Goal: Information Seeking & Learning: Learn about a topic

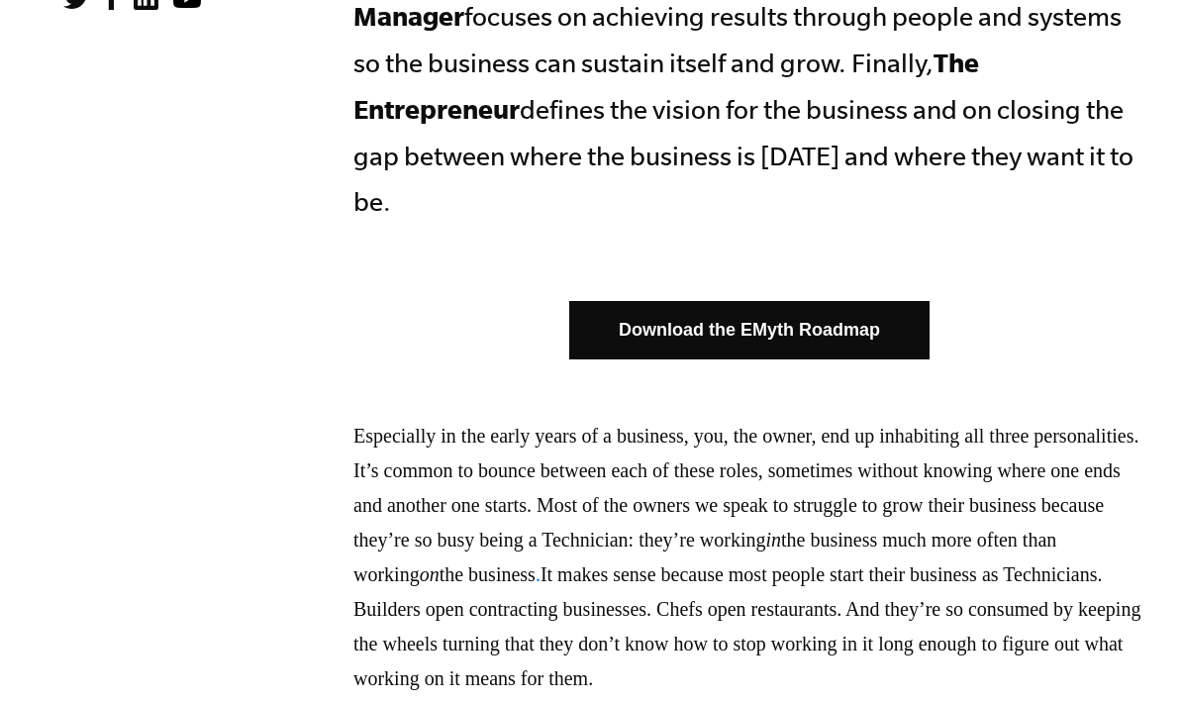
scroll to position [1202, 0]
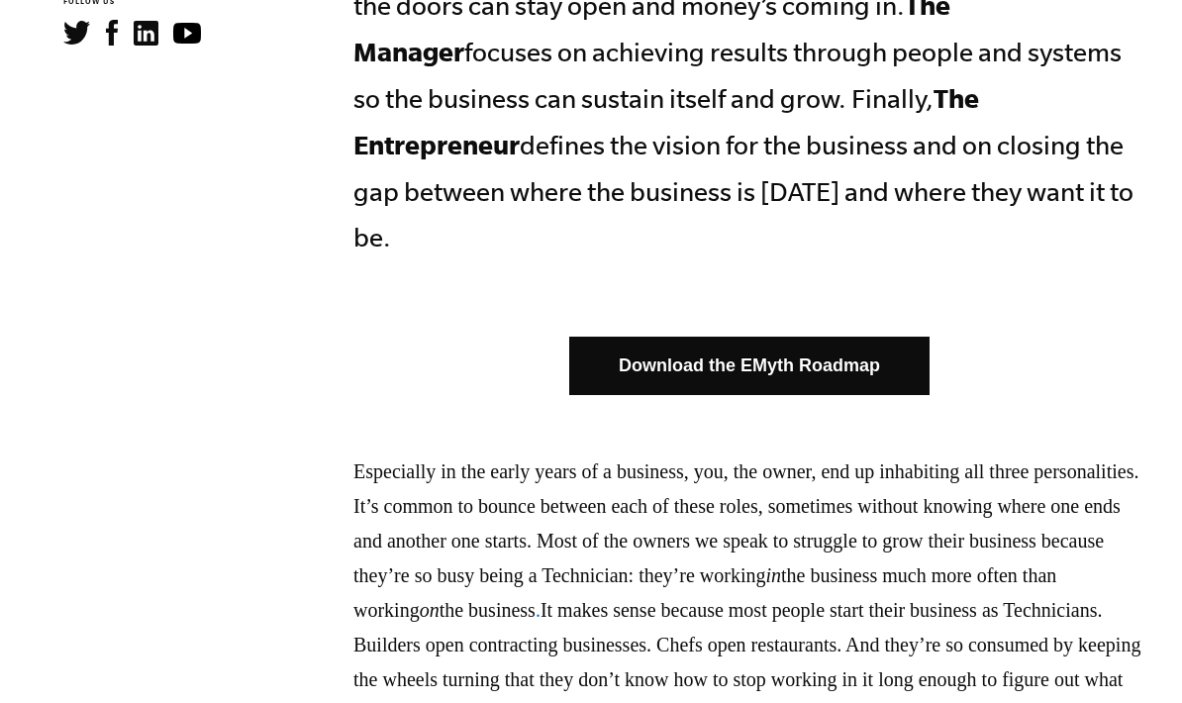
click at [818, 337] on link "Download the EMyth Roadmap" at bounding box center [749, 366] width 360 height 58
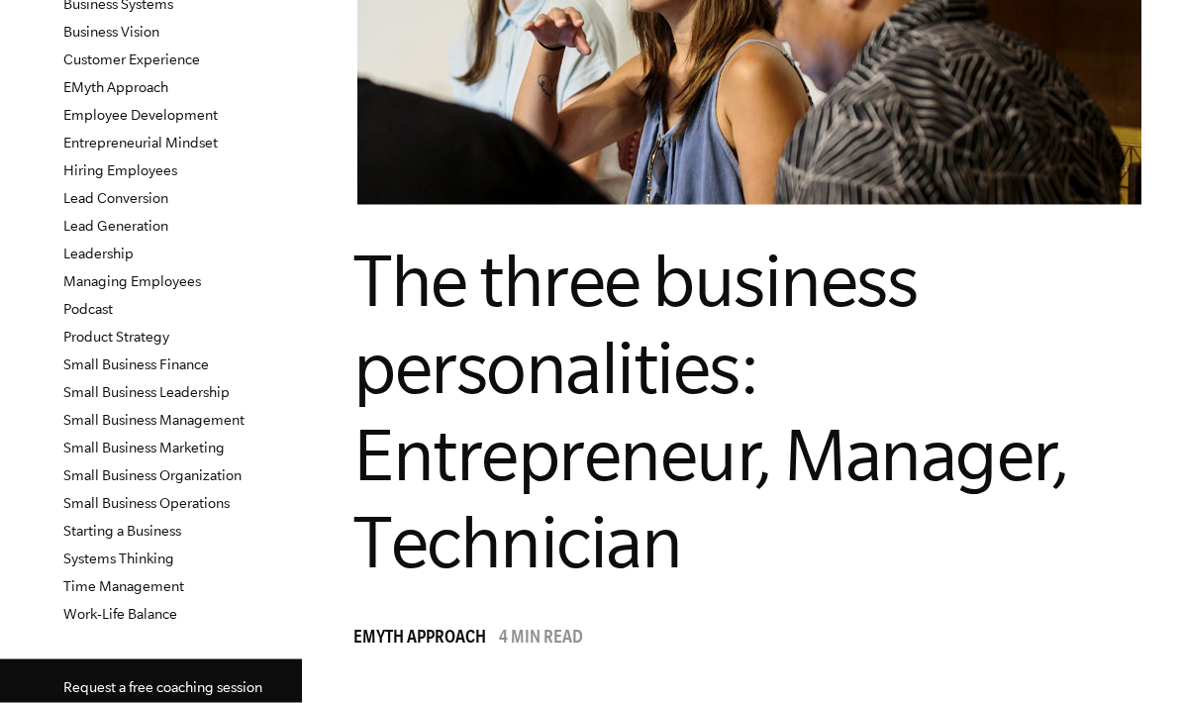
scroll to position [329, 0]
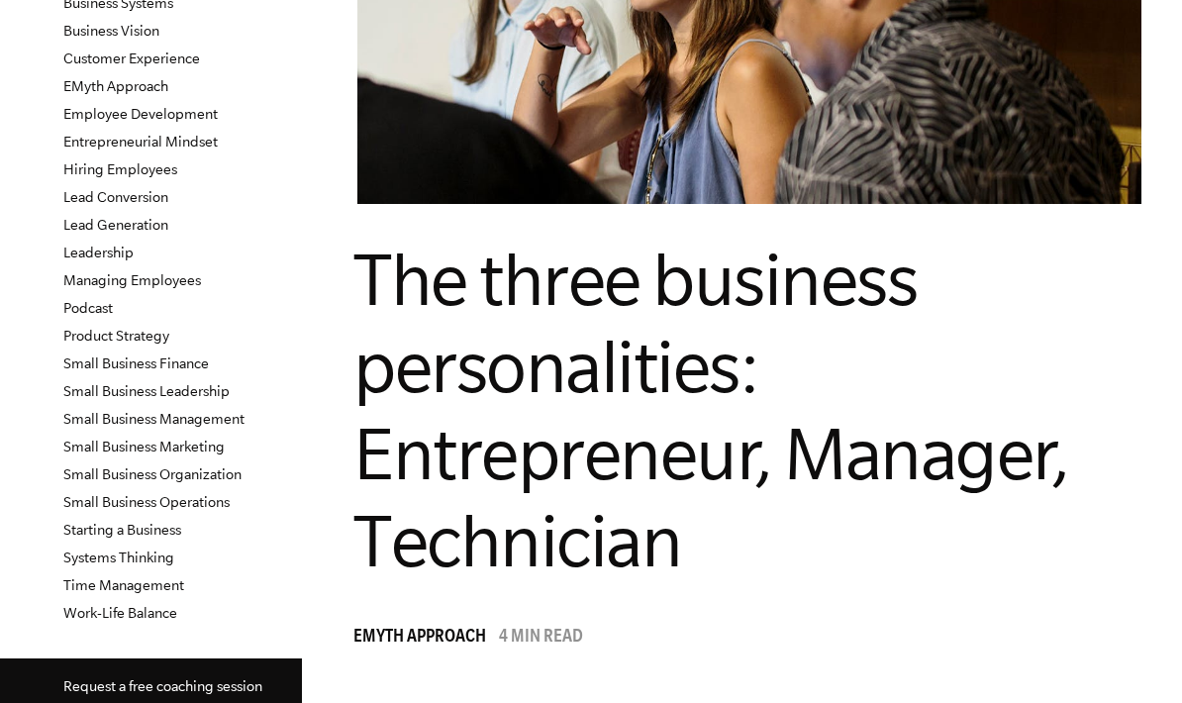
click at [91, 200] on link "Lead Conversion" at bounding box center [115, 197] width 105 height 16
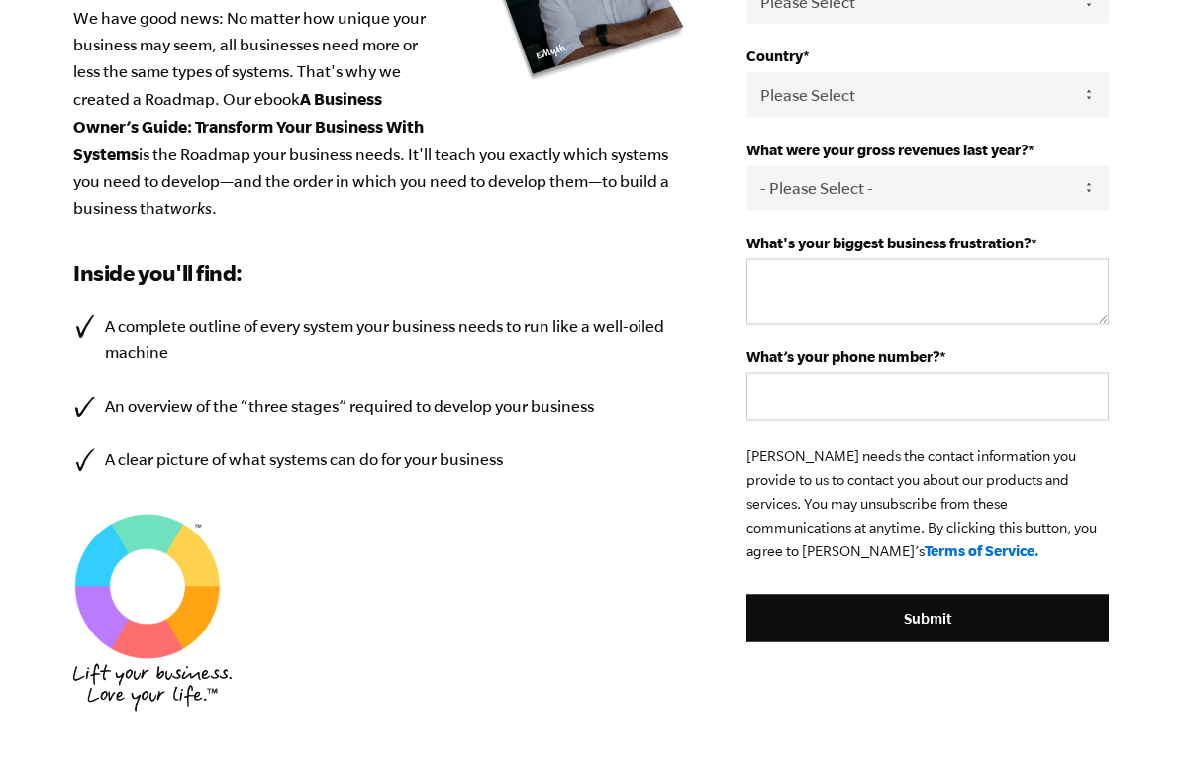
scroll to position [567, 0]
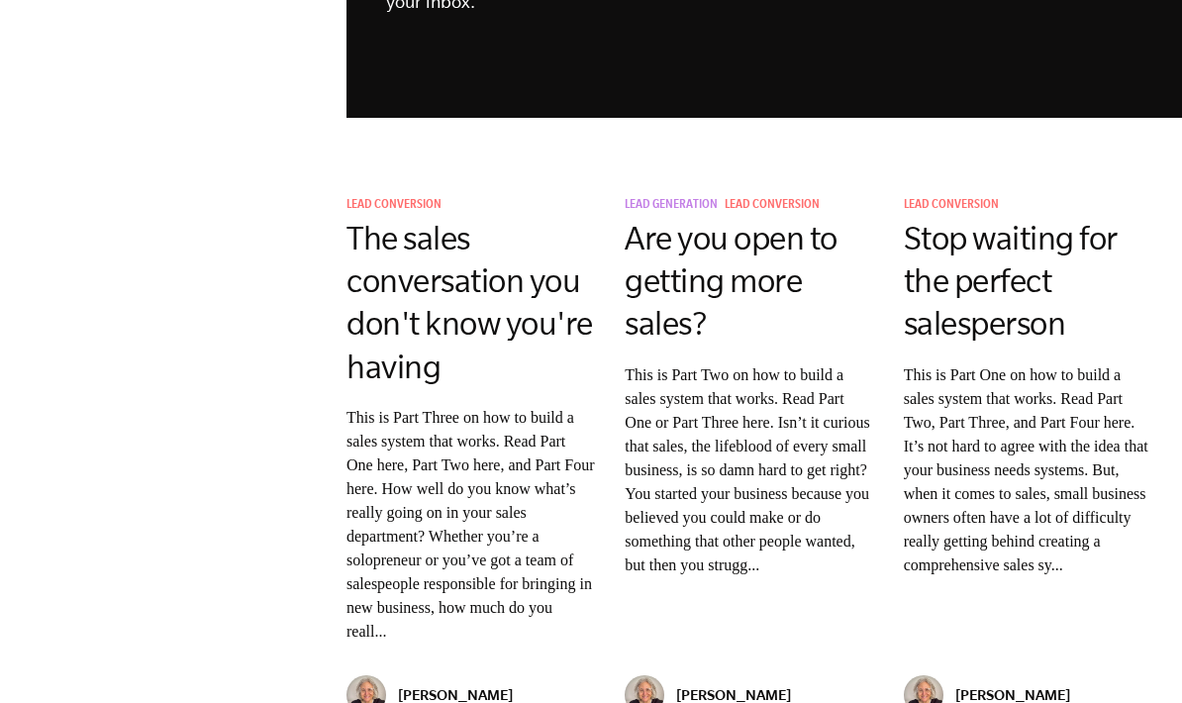
scroll to position [2616, 0]
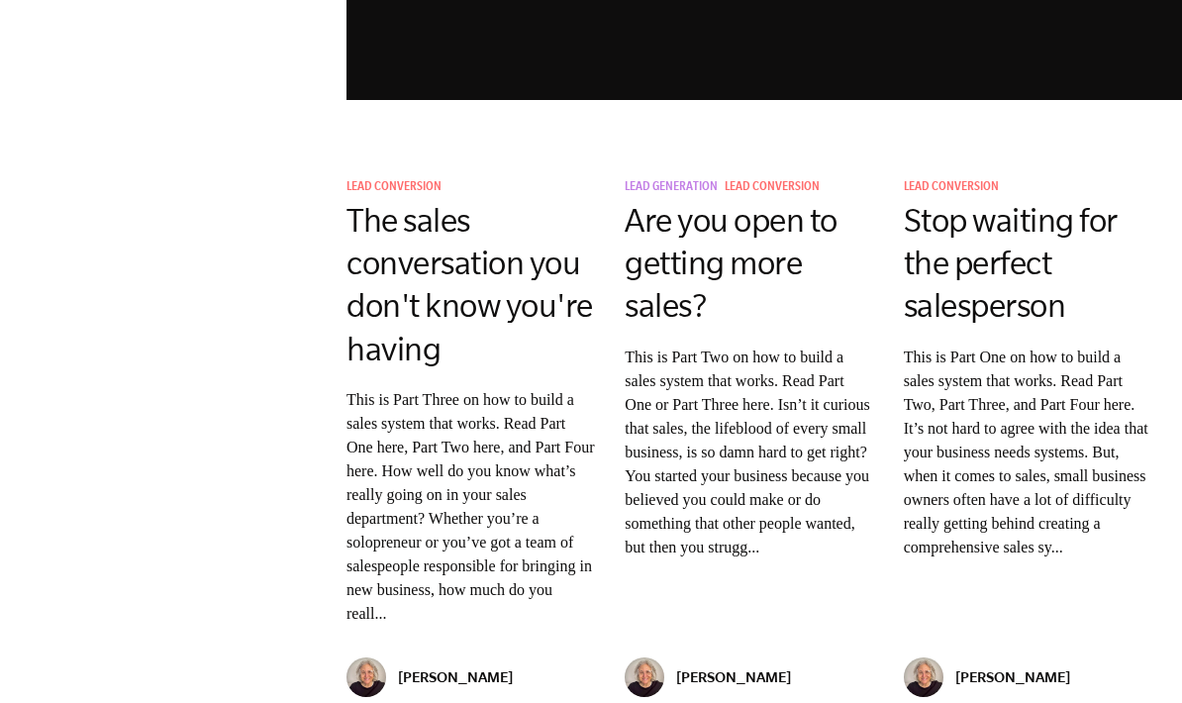
click at [377, 255] on link "The sales conversation you don't know you're having" at bounding box center [470, 284] width 247 height 165
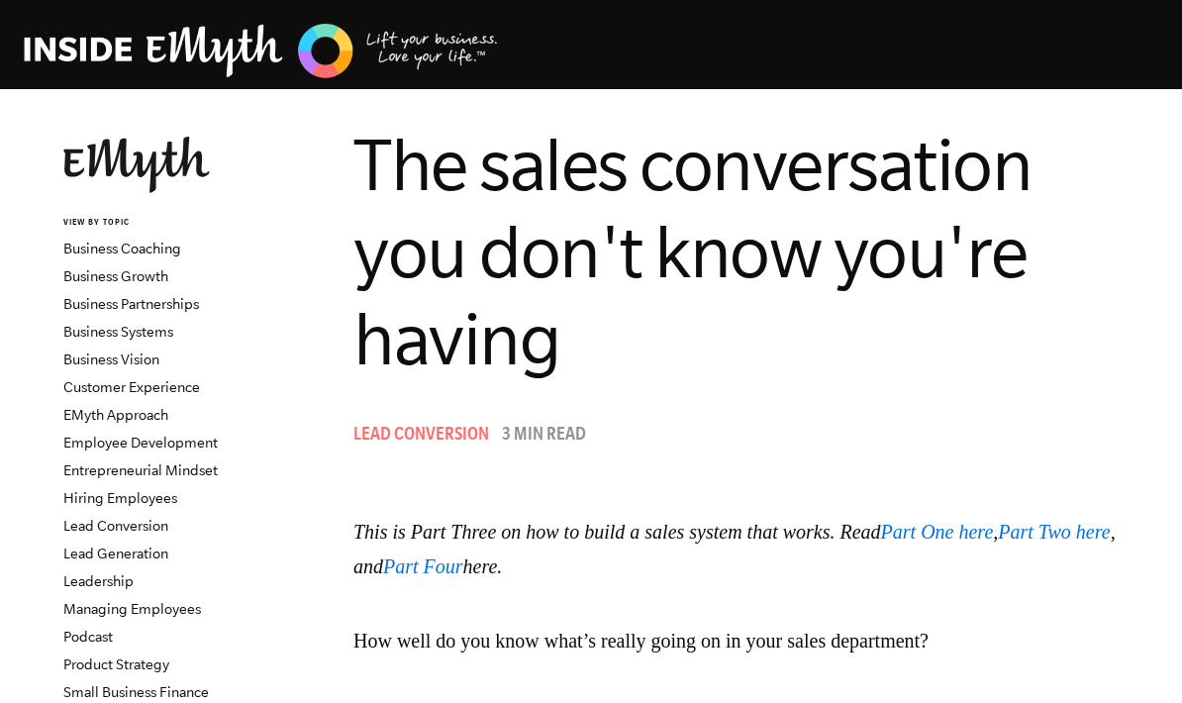
click at [994, 535] on link "Part One here" at bounding box center [937, 532] width 113 height 22
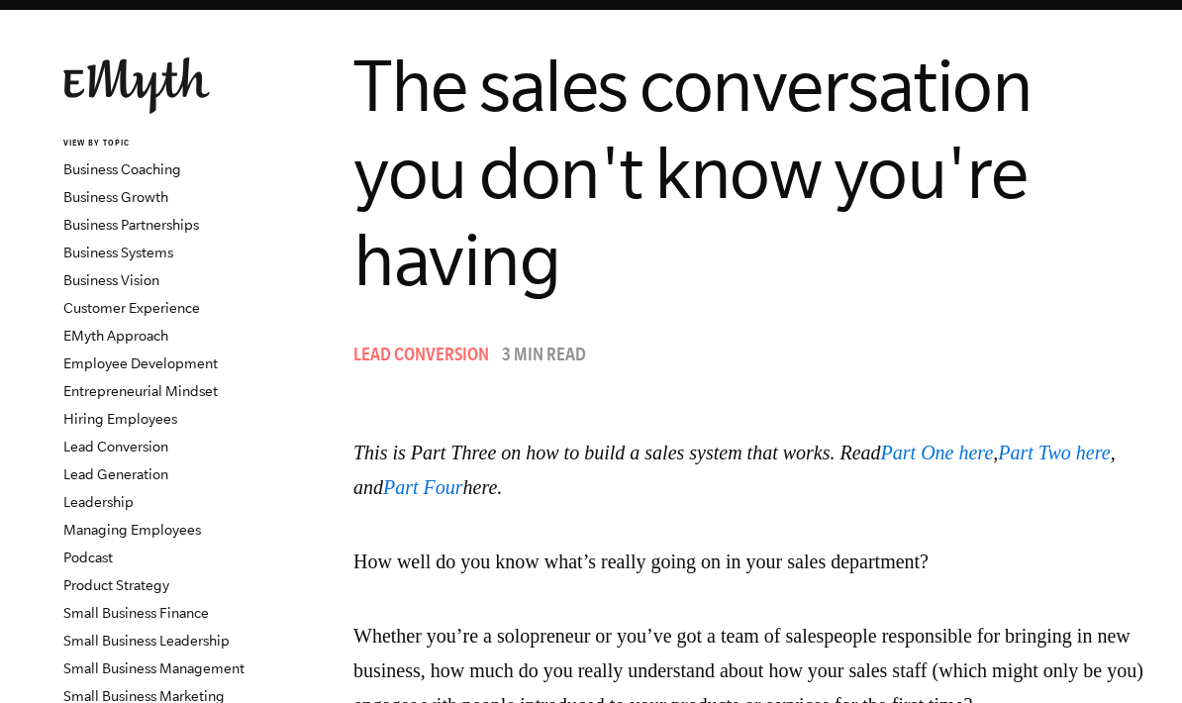
scroll to position [79, 0]
click at [1107, 453] on link "Part Two here" at bounding box center [1054, 453] width 112 height 22
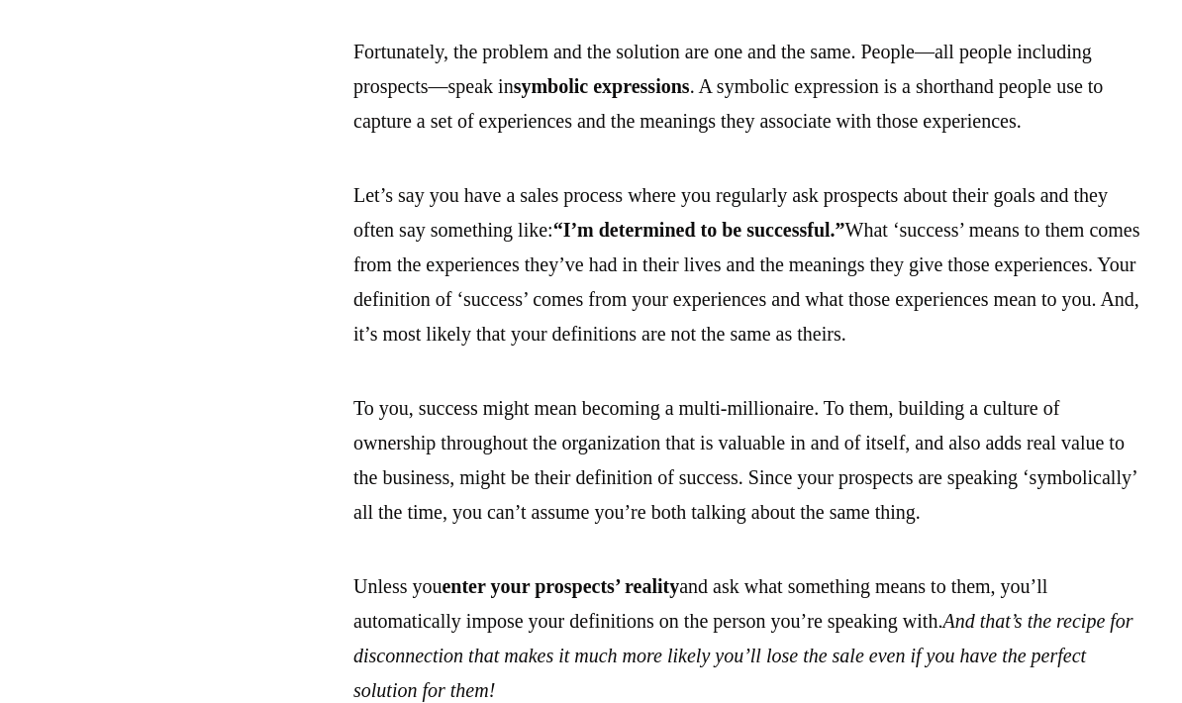
scroll to position [1415, 0]
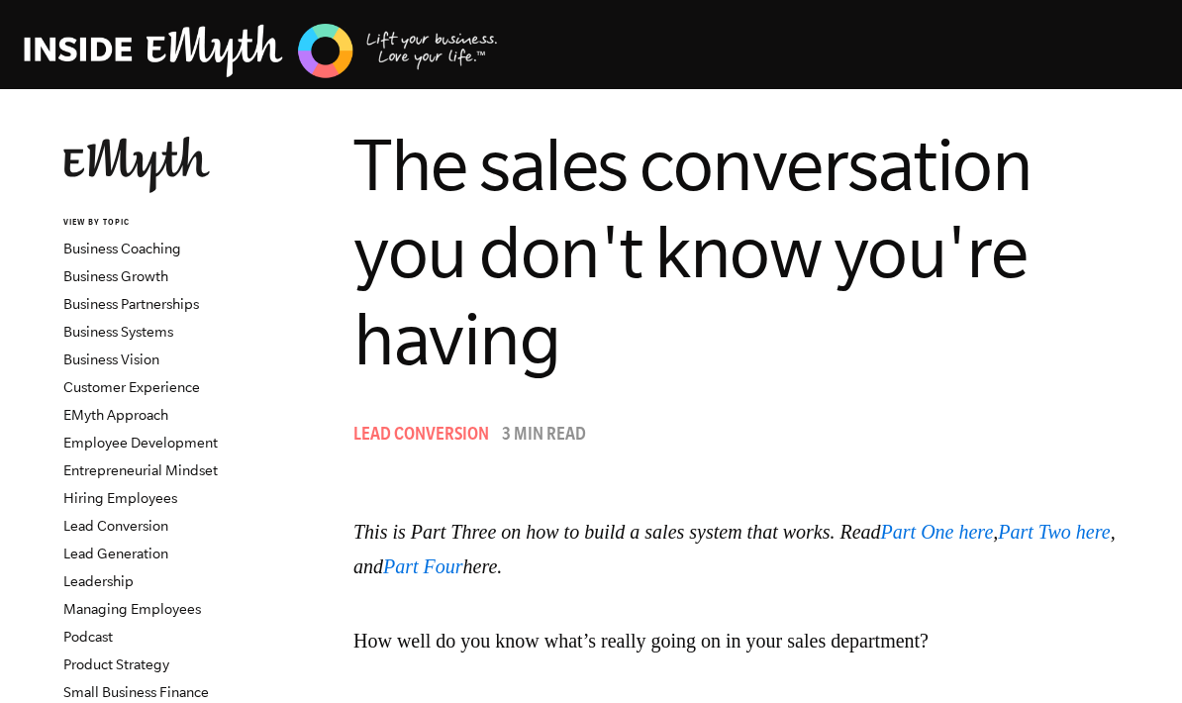
click at [463, 576] on link "Part Four" at bounding box center [423, 566] width 80 height 22
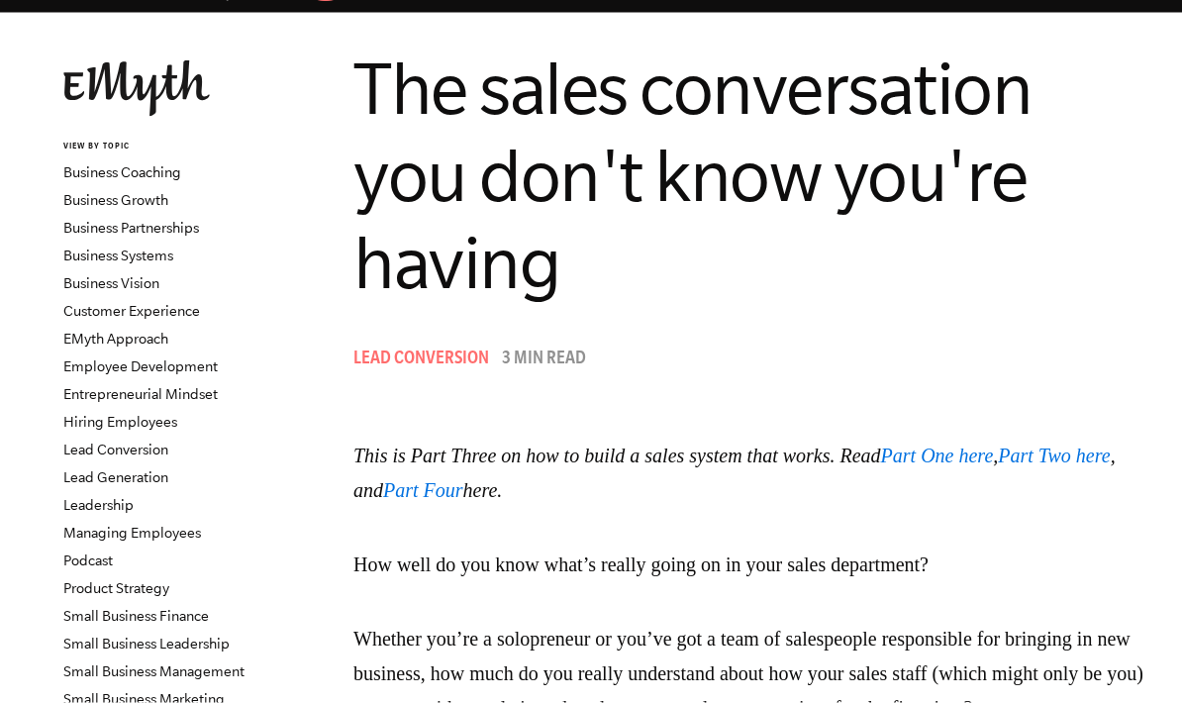
scroll to position [68, 0]
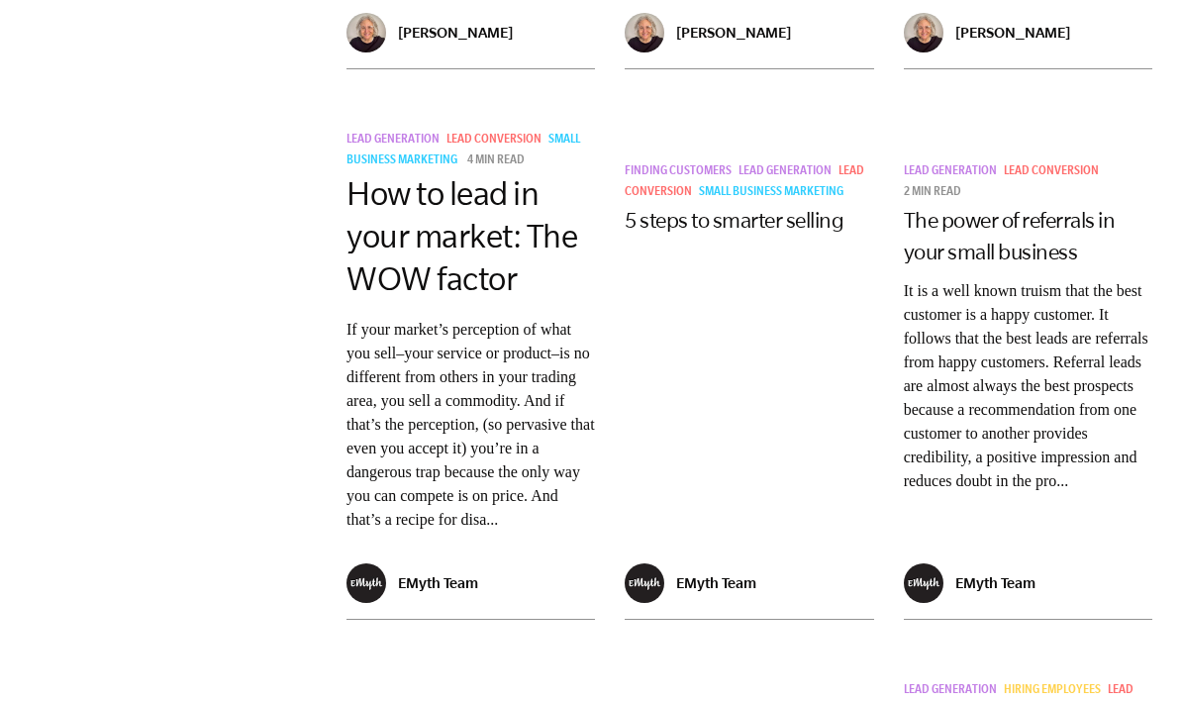
scroll to position [3258, 0]
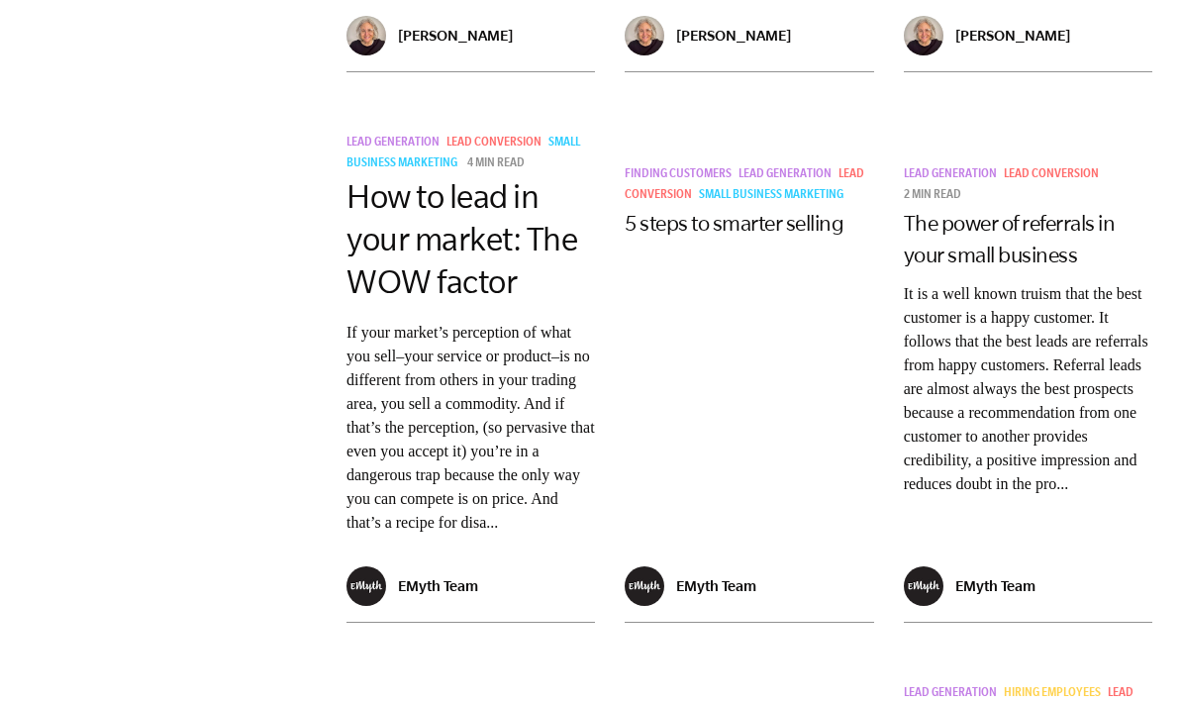
click at [408, 185] on link "How to lead in your market: The WOW factor" at bounding box center [462, 239] width 231 height 122
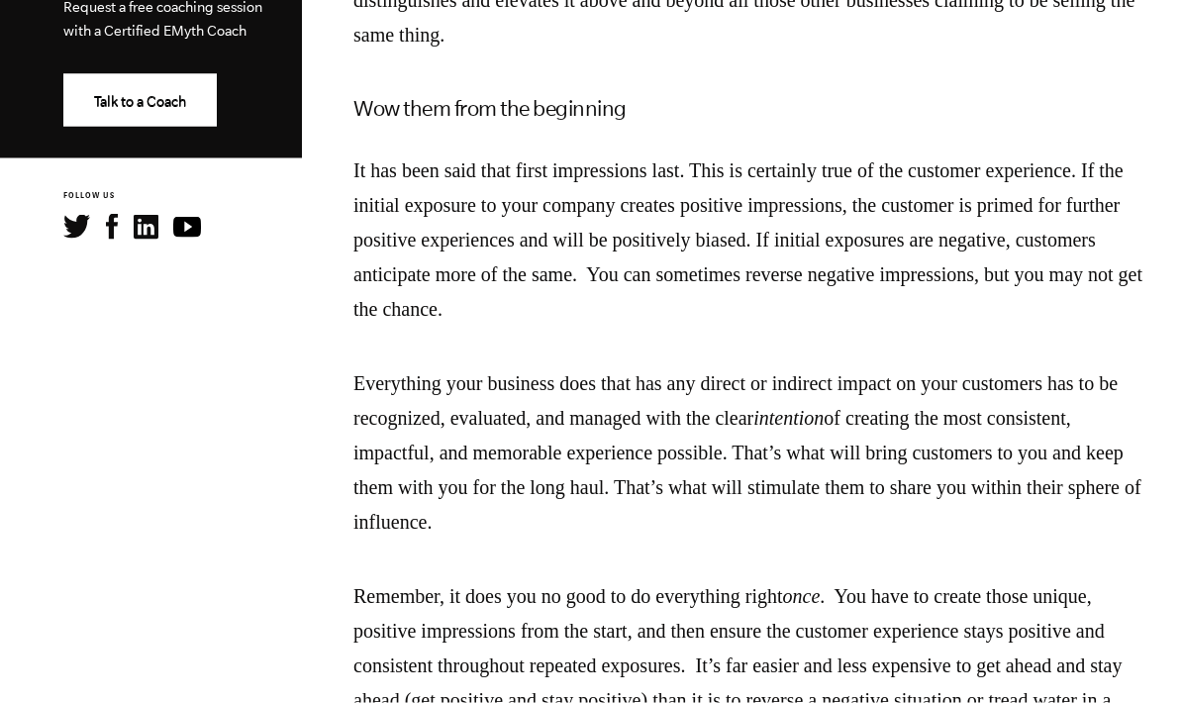
scroll to position [973, 0]
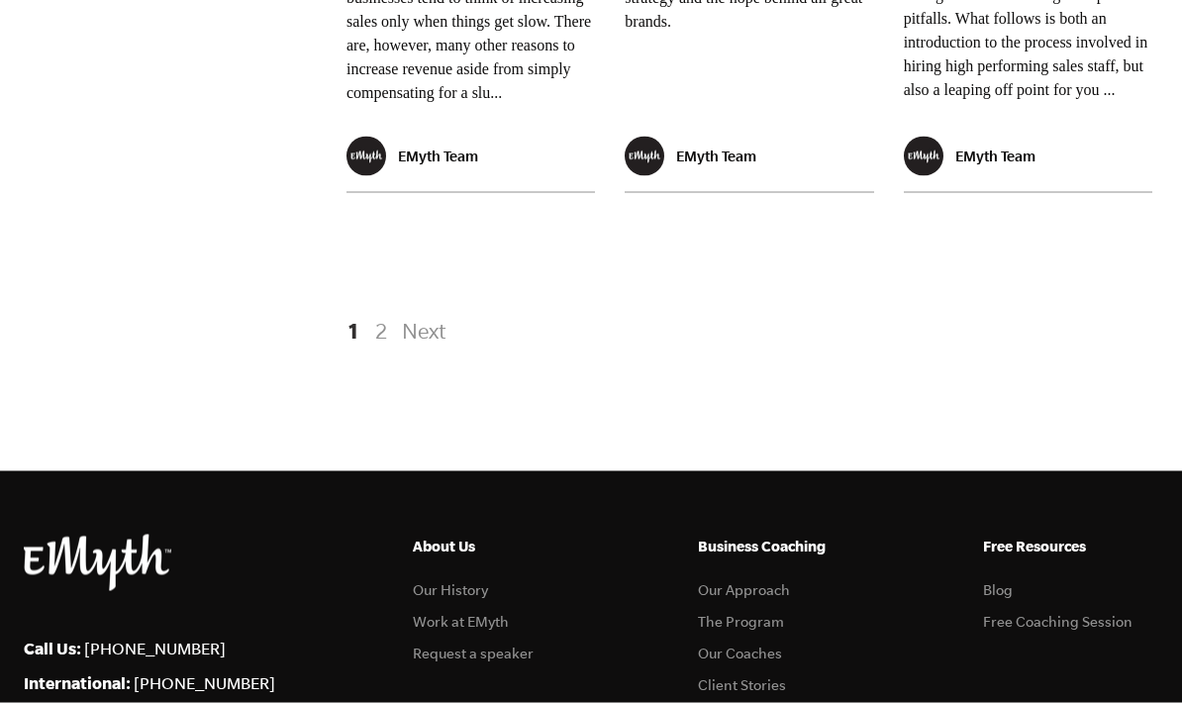
scroll to position [4200, 0]
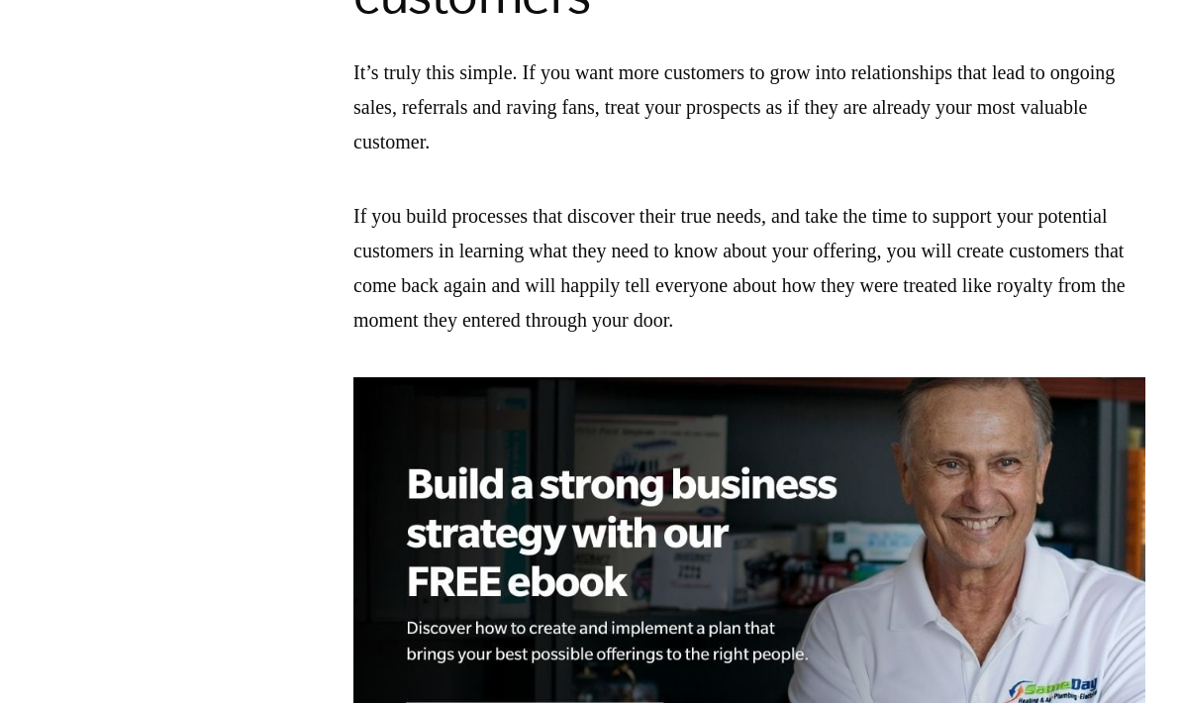
scroll to position [3575, 0]
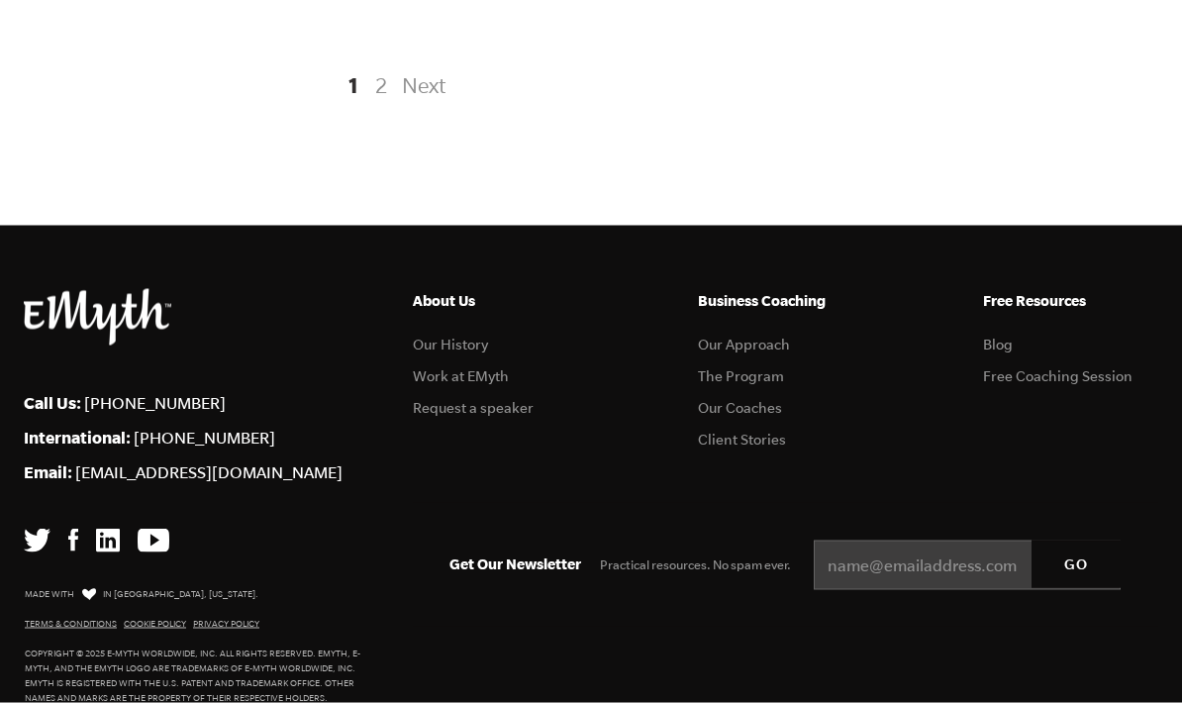
scroll to position [4446, 0]
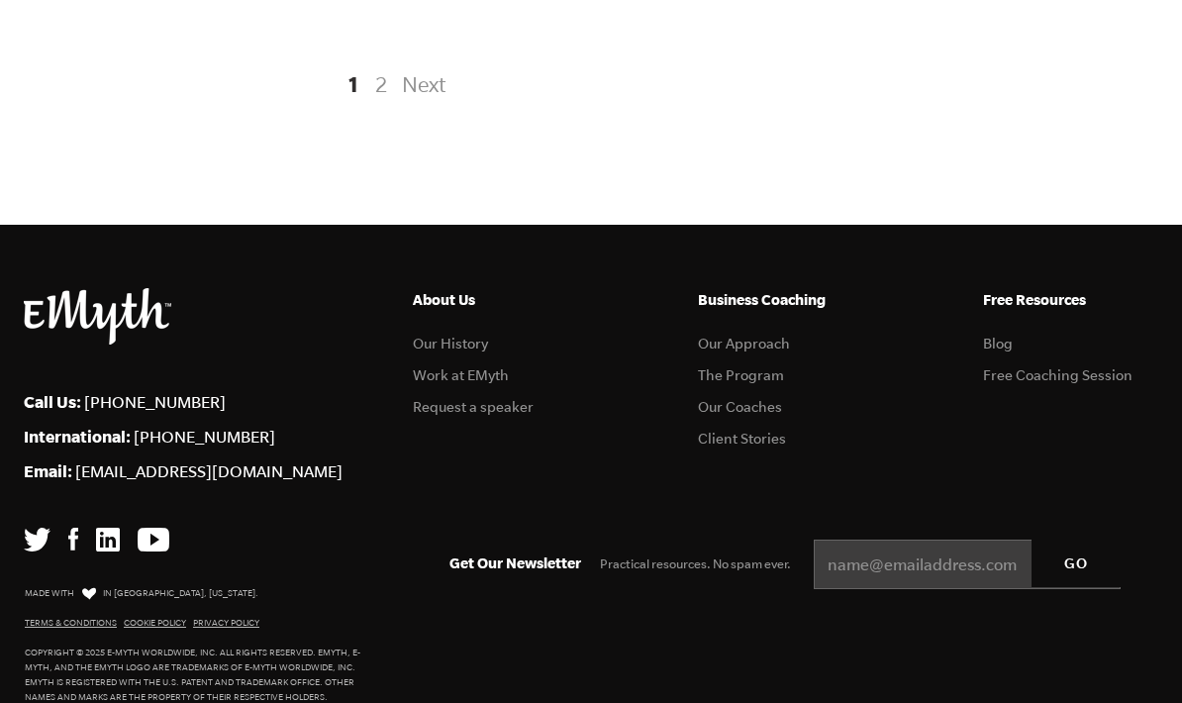
click at [383, 102] on link "2" at bounding box center [381, 84] width 24 height 36
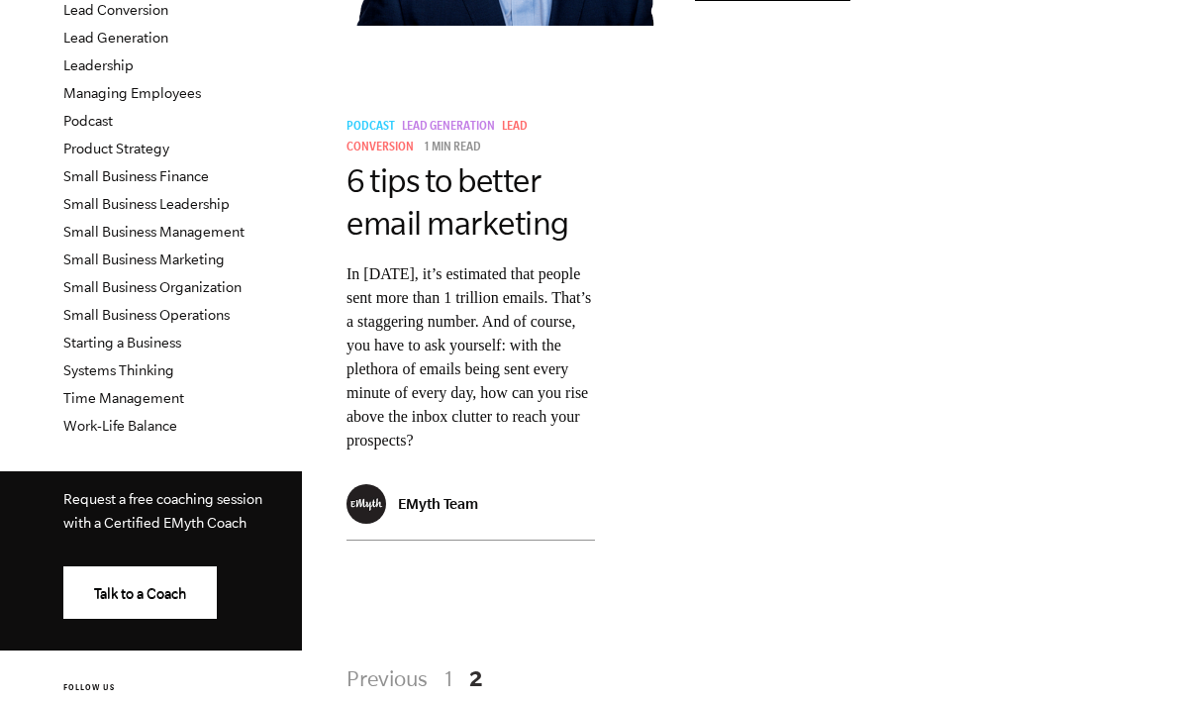
scroll to position [447, 0]
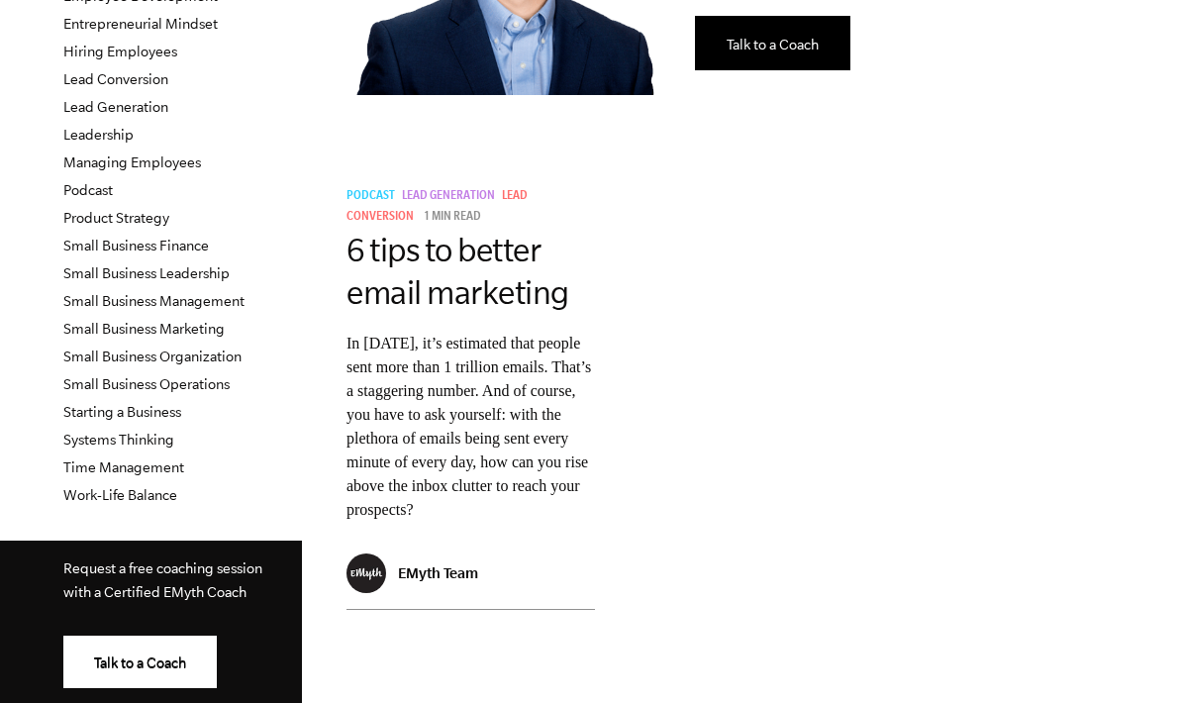
click at [495, 379] on p "In 2010, it’s estimated that people sent more than 1 trillion emails. That’s a …" at bounding box center [471, 427] width 249 height 190
click at [492, 236] on link "6 tips to better email marketing" at bounding box center [458, 271] width 223 height 79
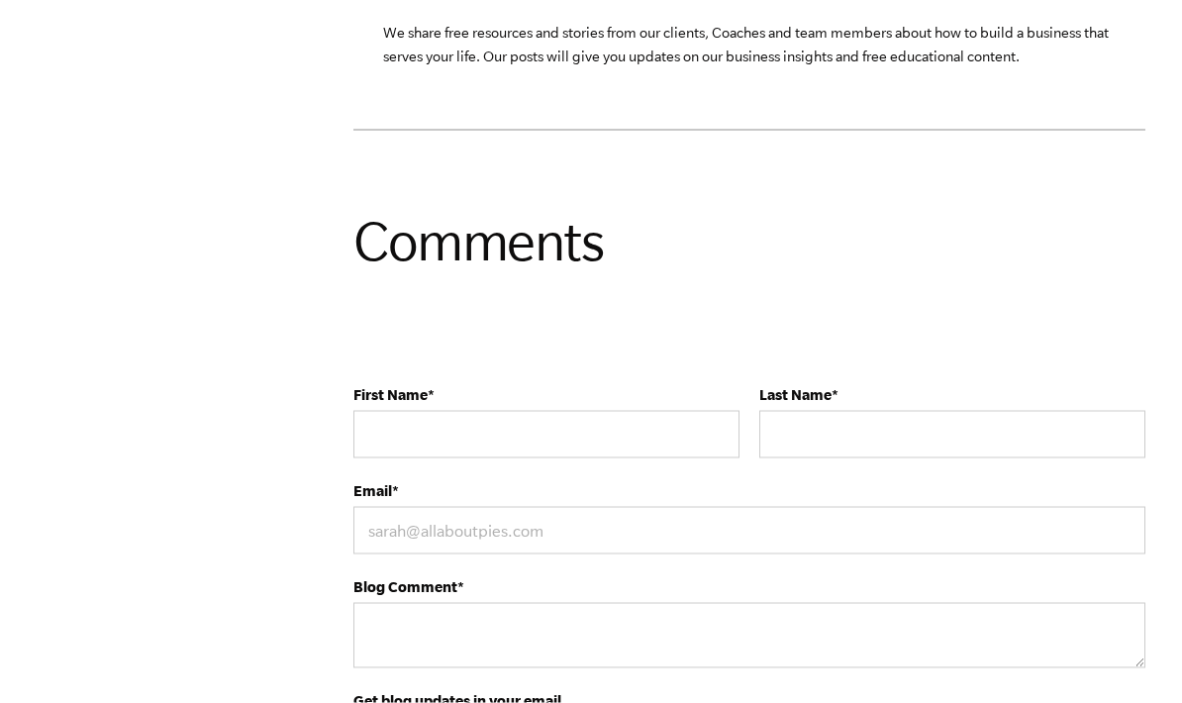
scroll to position [1655, 0]
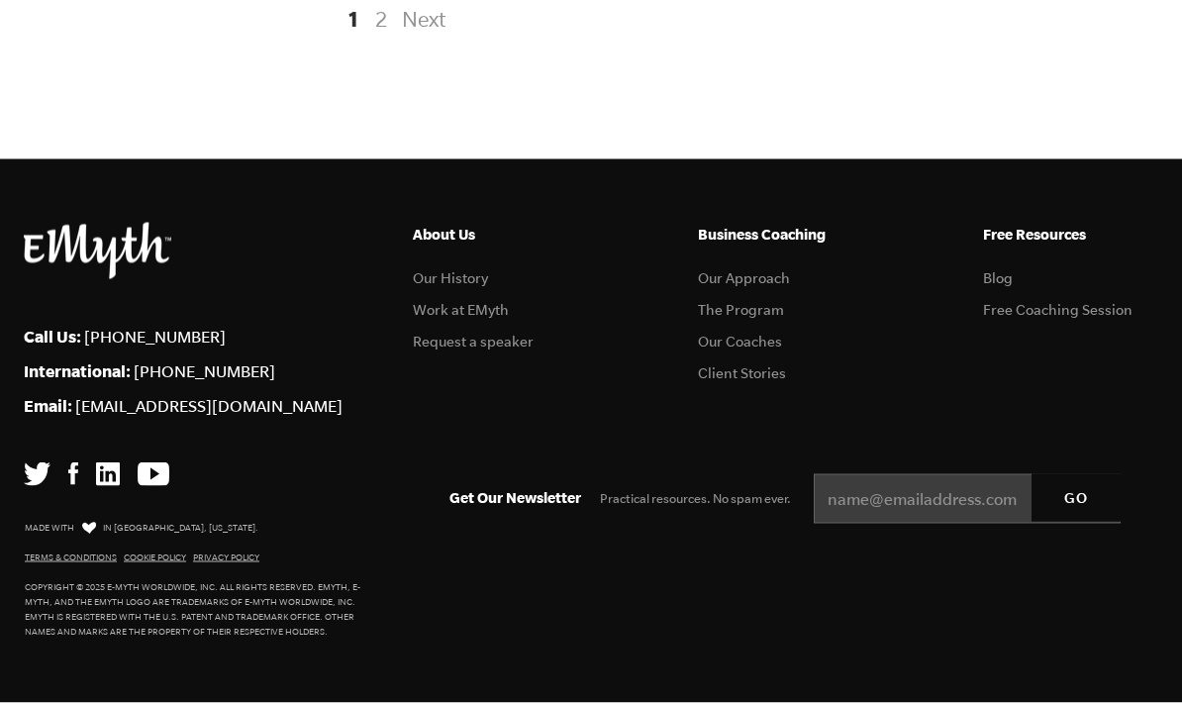
scroll to position [4664, 0]
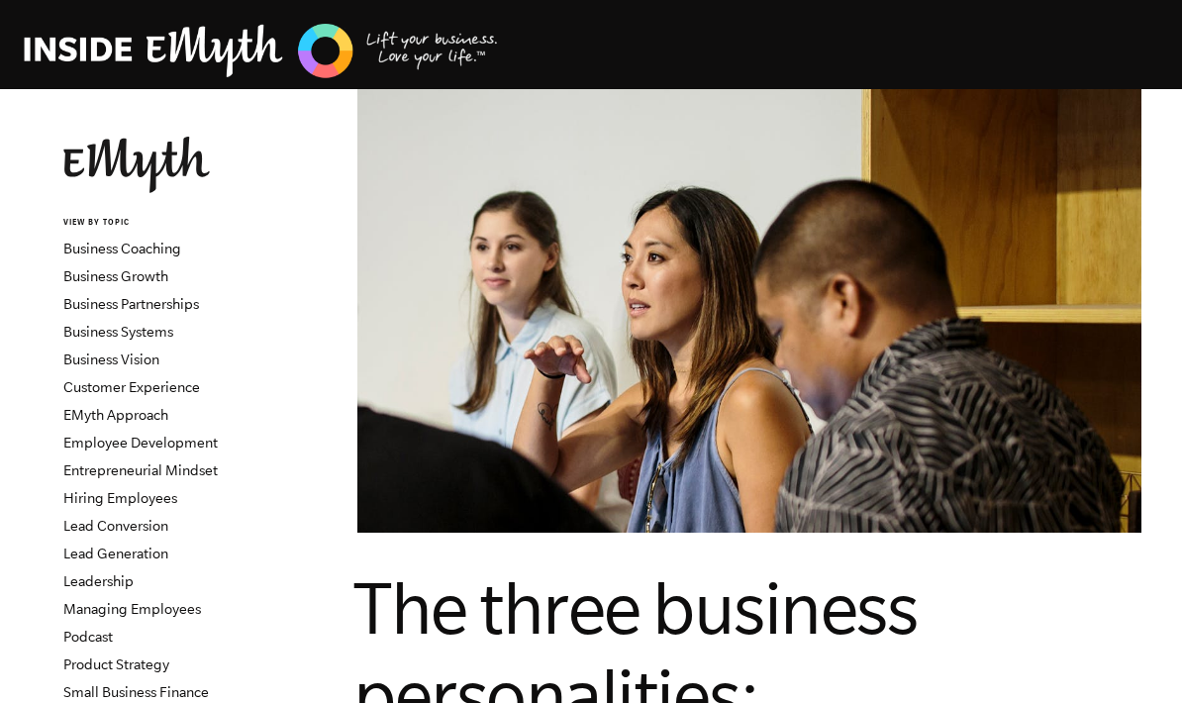
scroll to position [329, 0]
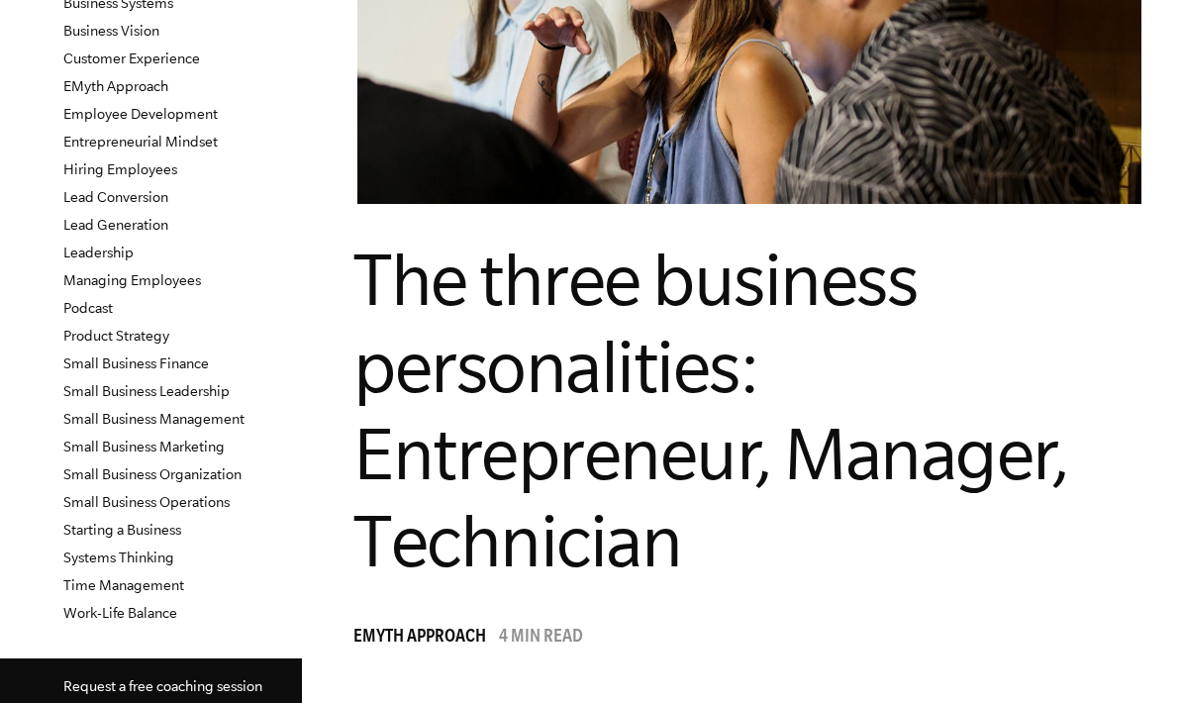
click at [153, 227] on link "Lead Generation" at bounding box center [115, 225] width 105 height 16
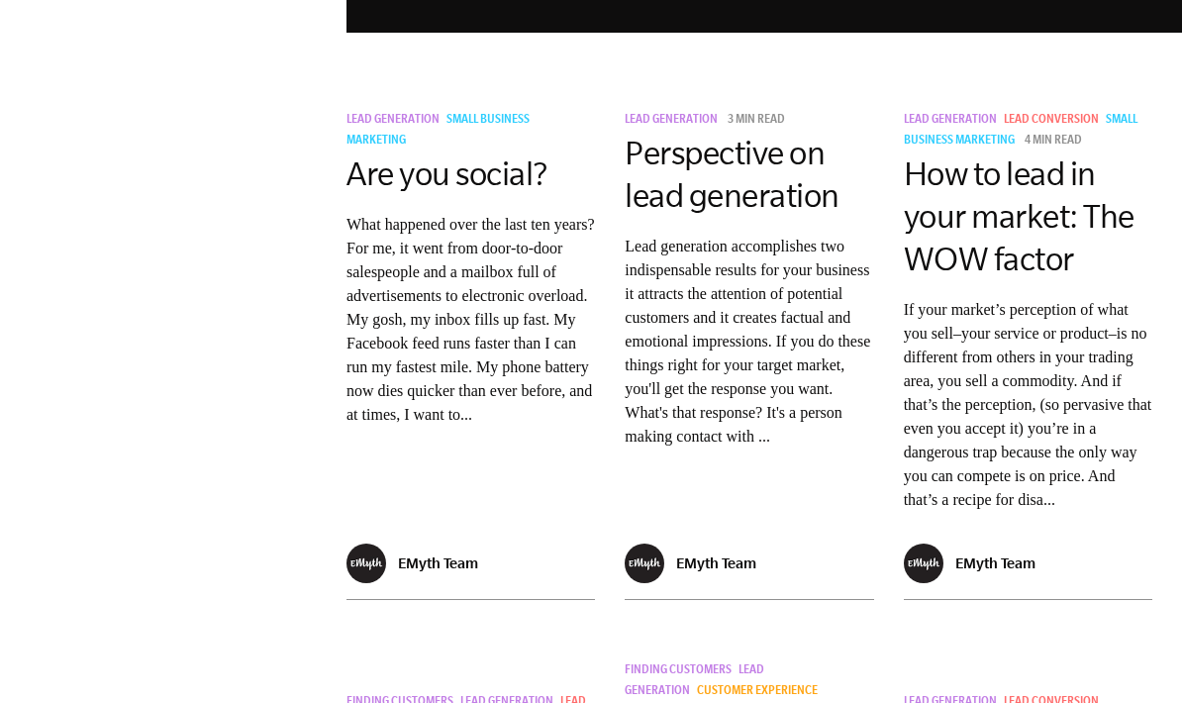
scroll to position [2687, 0]
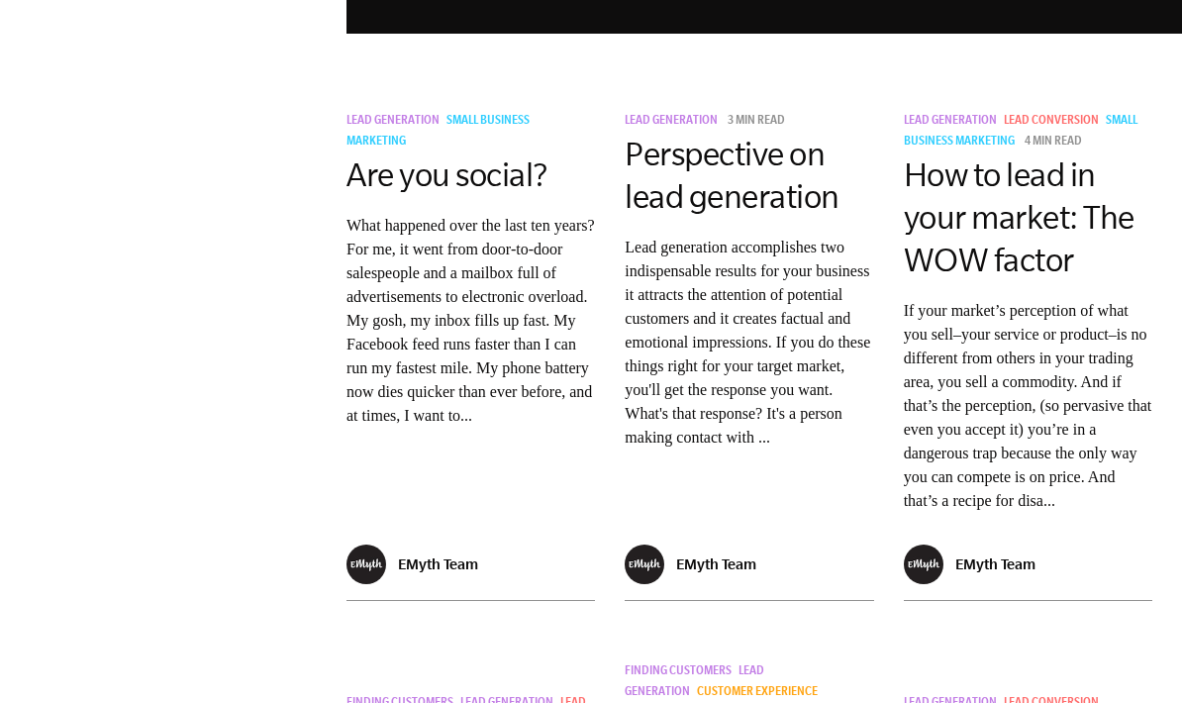
click at [819, 406] on p "Lead generation accomplishes two indispensable results for your business it att…" at bounding box center [749, 343] width 249 height 214
click at [758, 144] on link "Perspective on lead generation" at bounding box center [732, 175] width 215 height 79
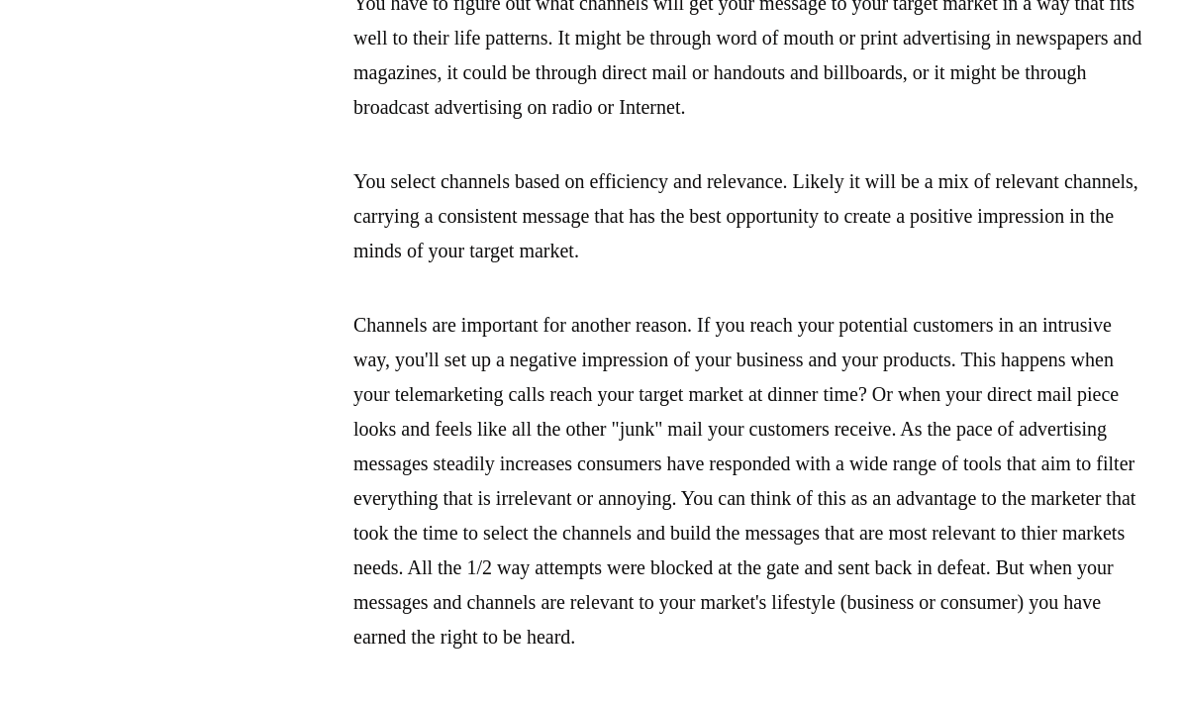
scroll to position [2305, 0]
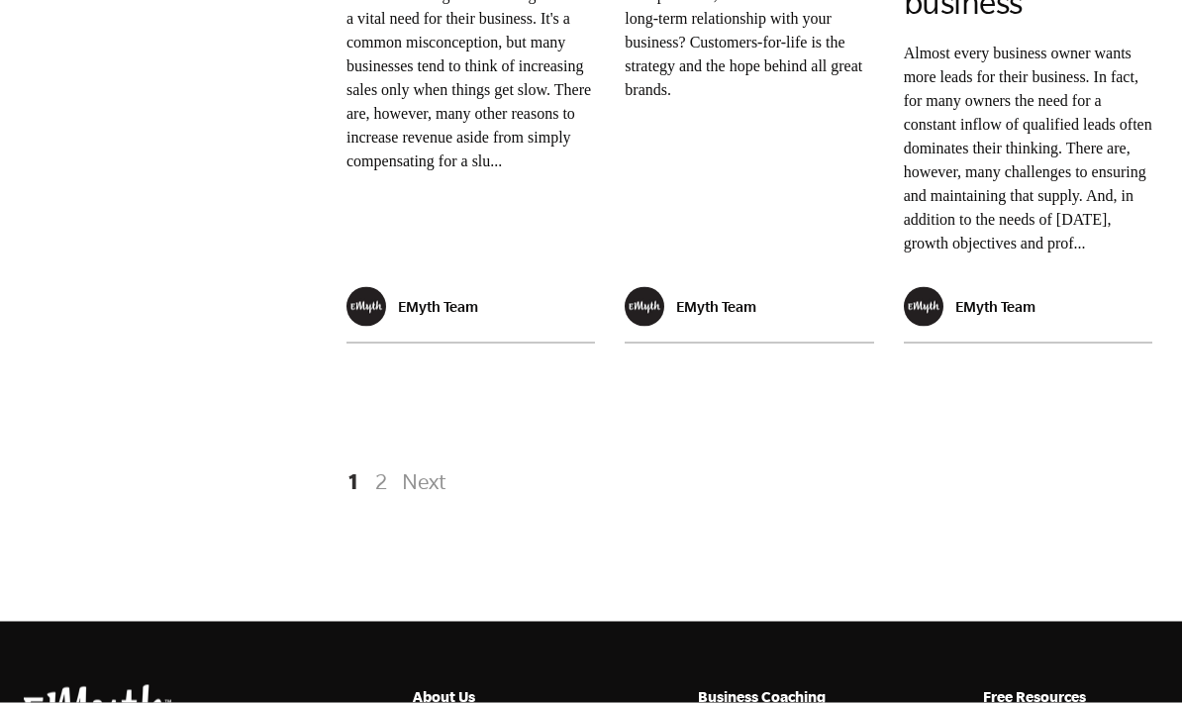
scroll to position [4052, 0]
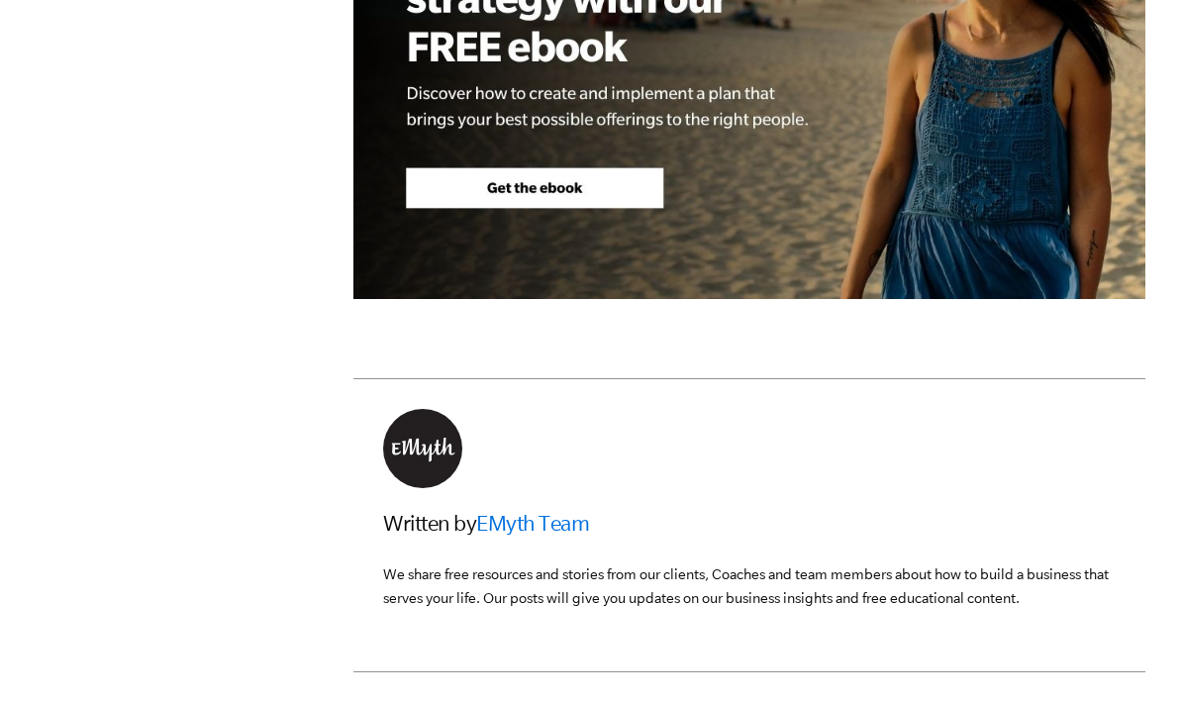
scroll to position [2935, 0]
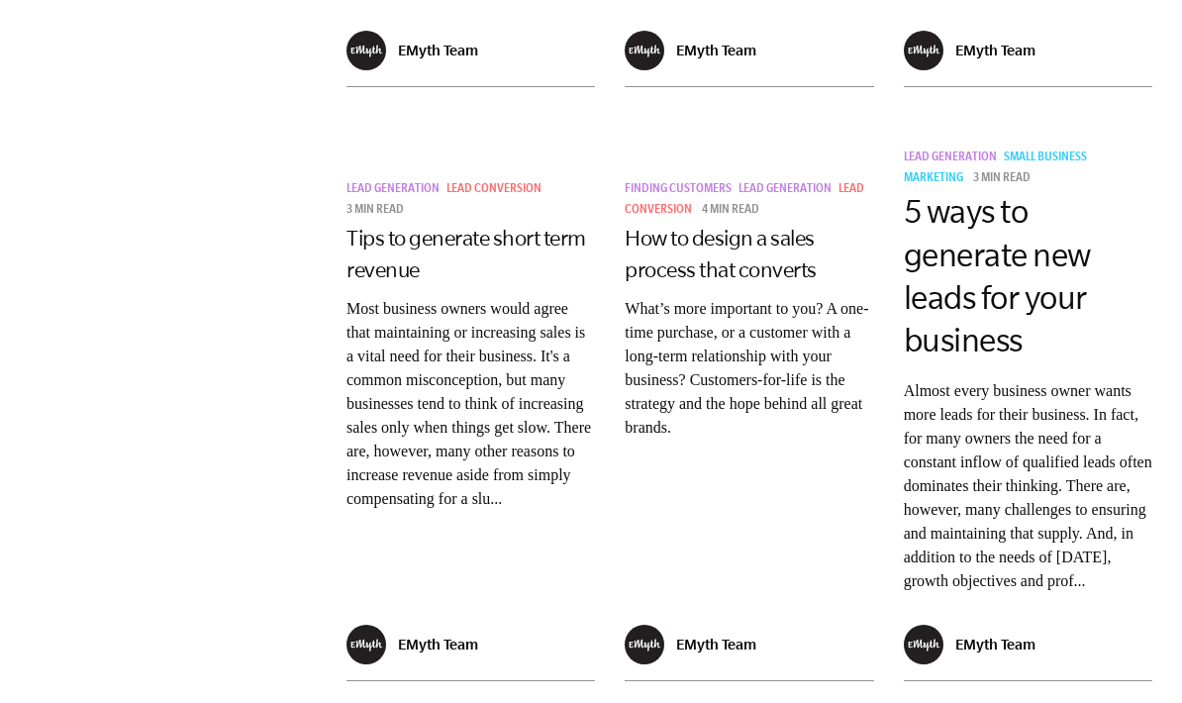
scroll to position [3677, 0]
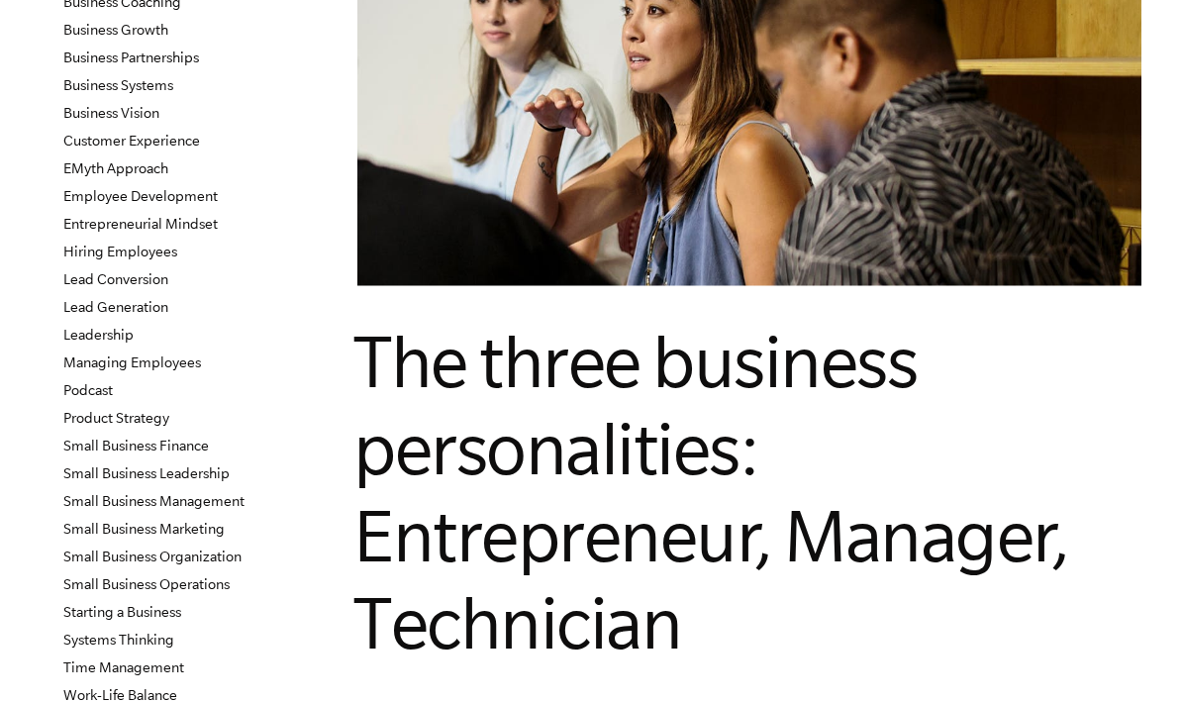
scroll to position [252, 0]
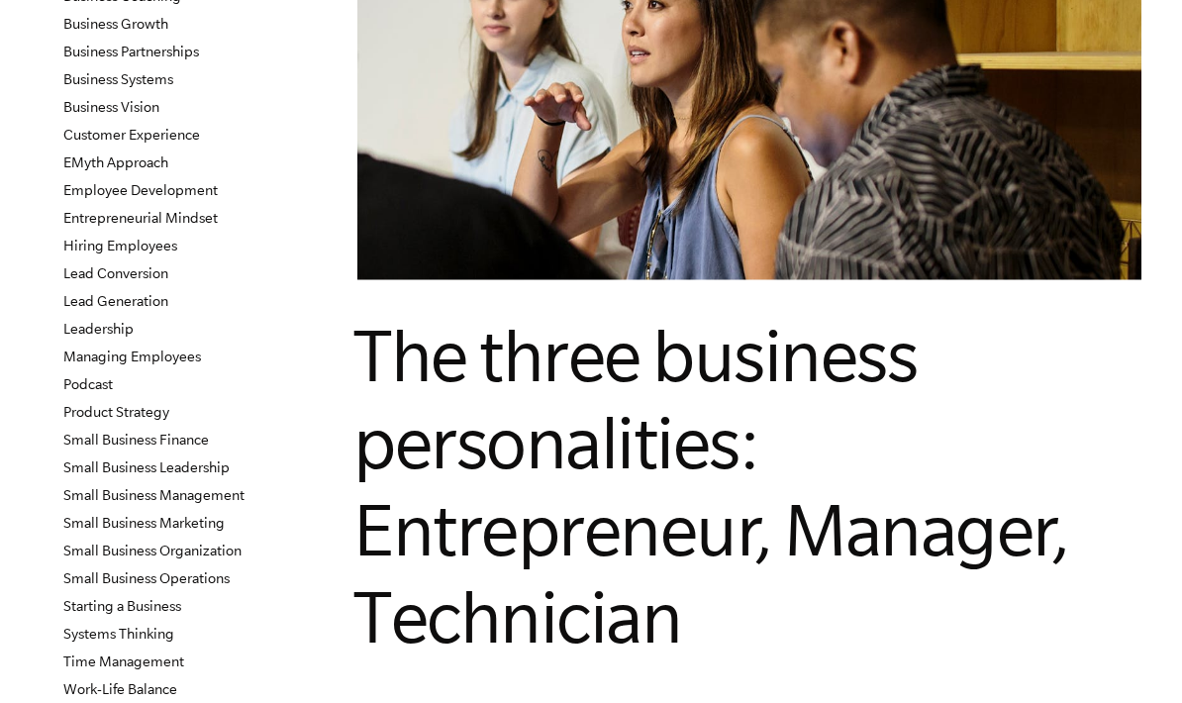
click at [122, 404] on link "Product Strategy" at bounding box center [116, 412] width 106 height 16
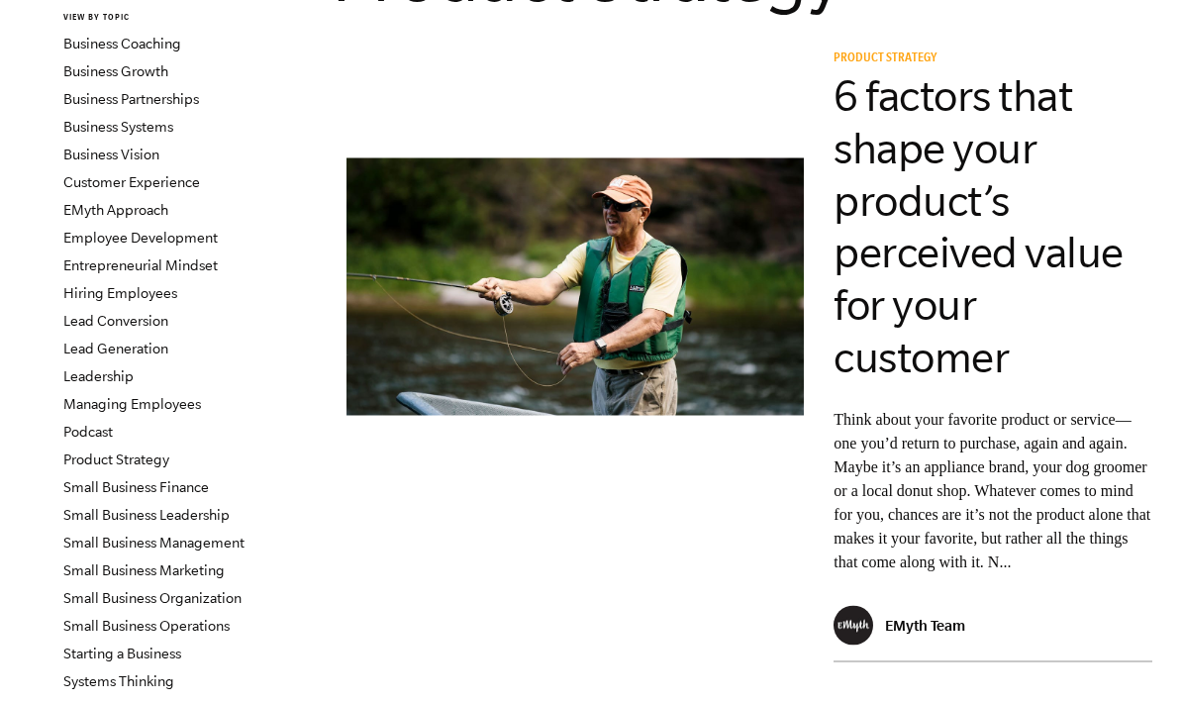
scroll to position [198, 0]
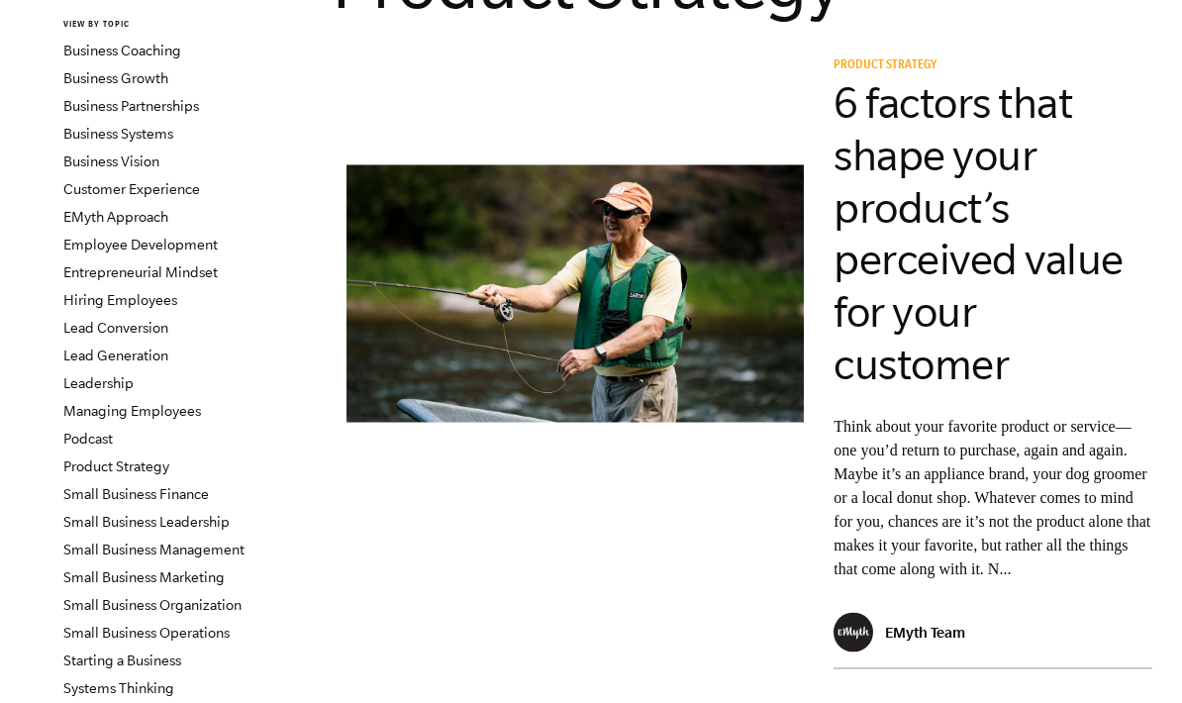
click at [1043, 278] on link "6 factors that shape your product’s perceived value for your customer" at bounding box center [979, 233] width 290 height 310
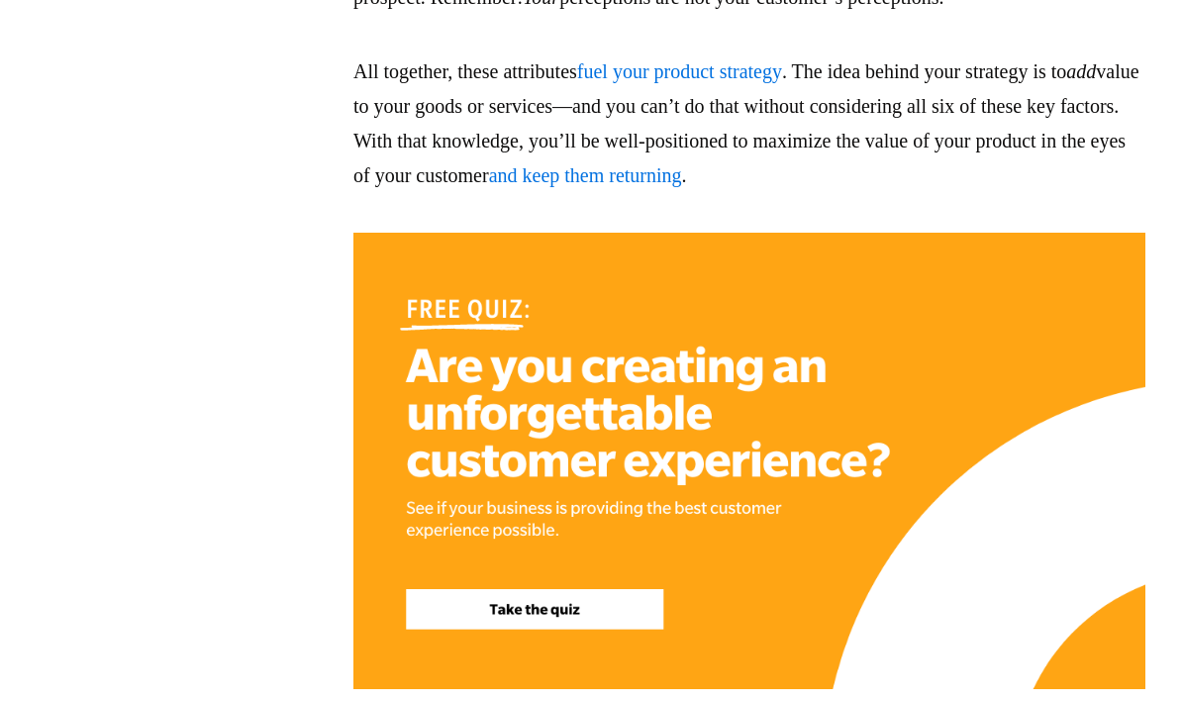
scroll to position [5562, 0]
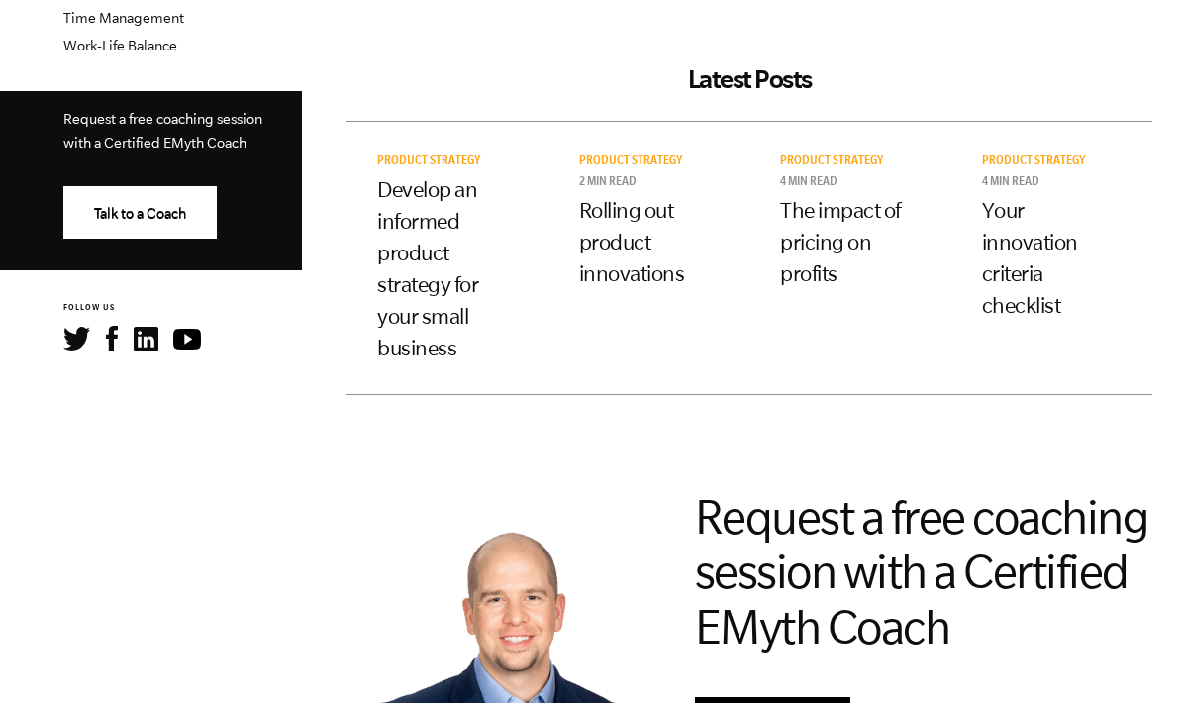
scroll to position [894, 0]
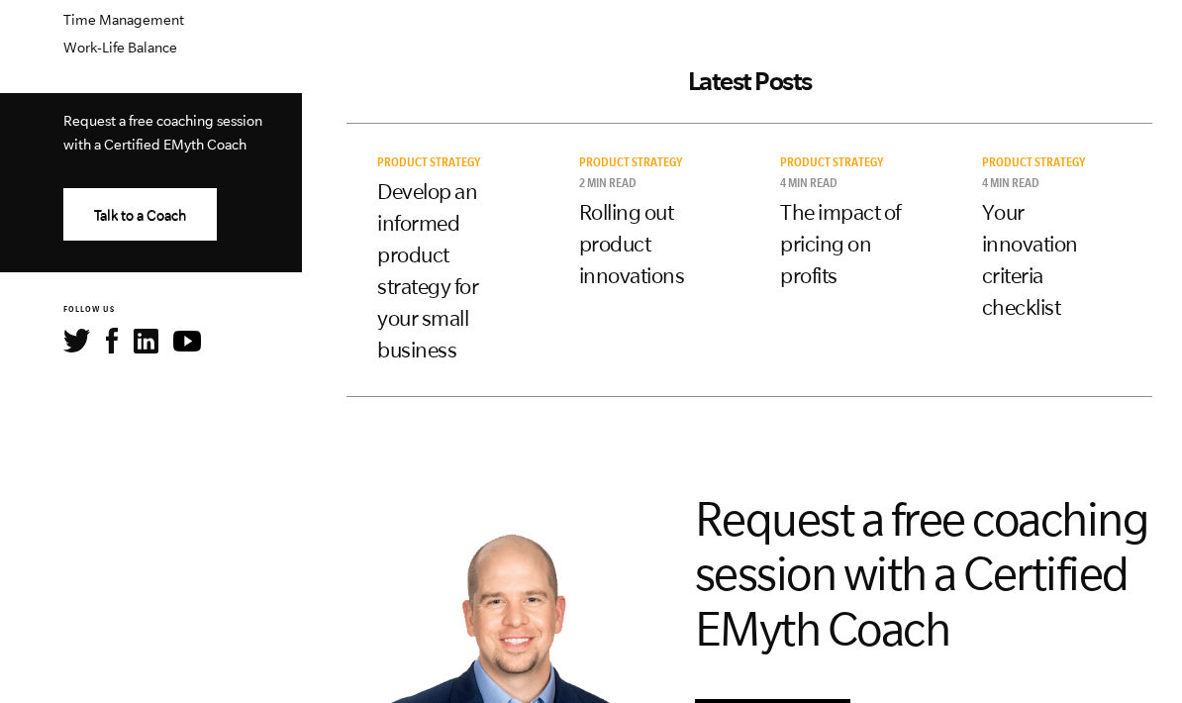
click at [420, 333] on link "Develop an informed product strategy for your small business" at bounding box center [427, 270] width 101 height 182
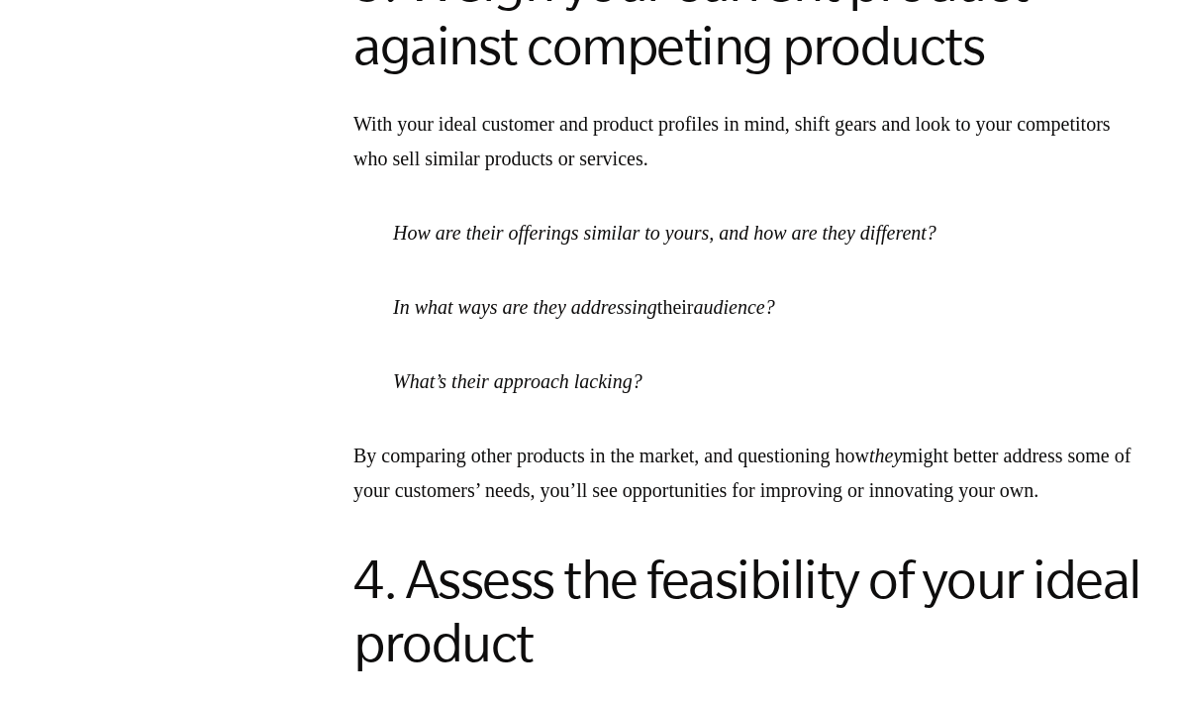
scroll to position [3699, 0]
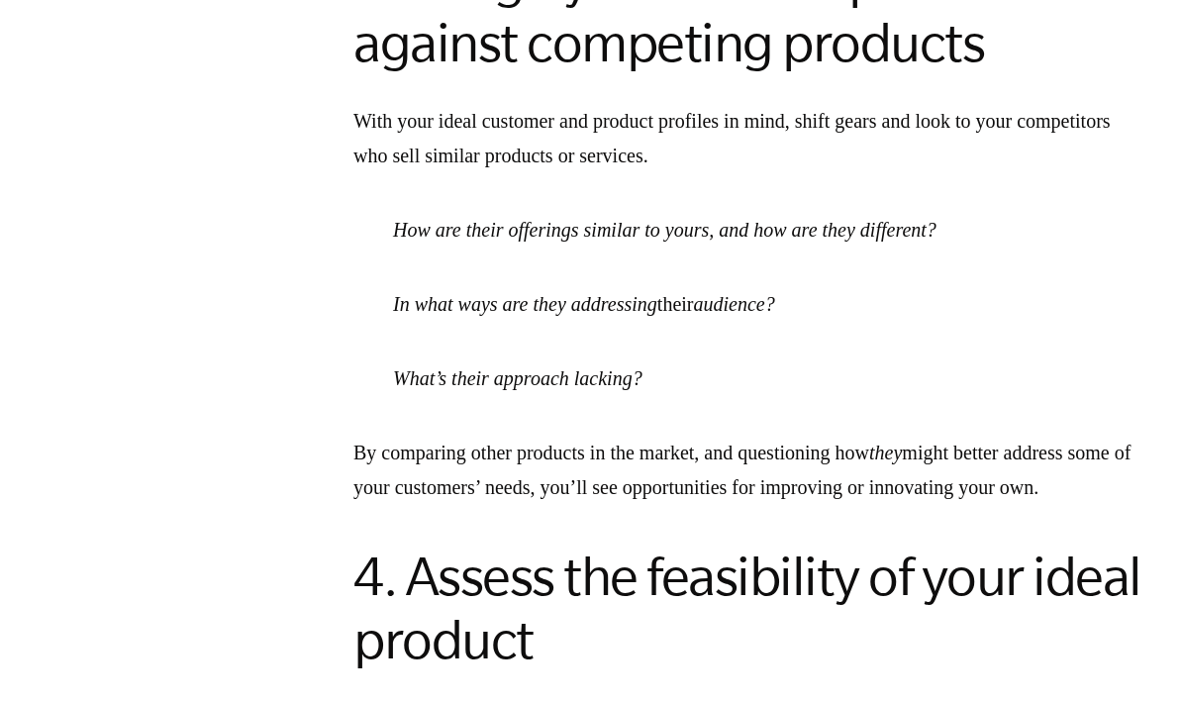
click at [125, 533] on nav "VIEW BY TOPIC Business Coaching Business Growth Business Partnerships Business …" at bounding box center [158, 65] width 317 height 7351
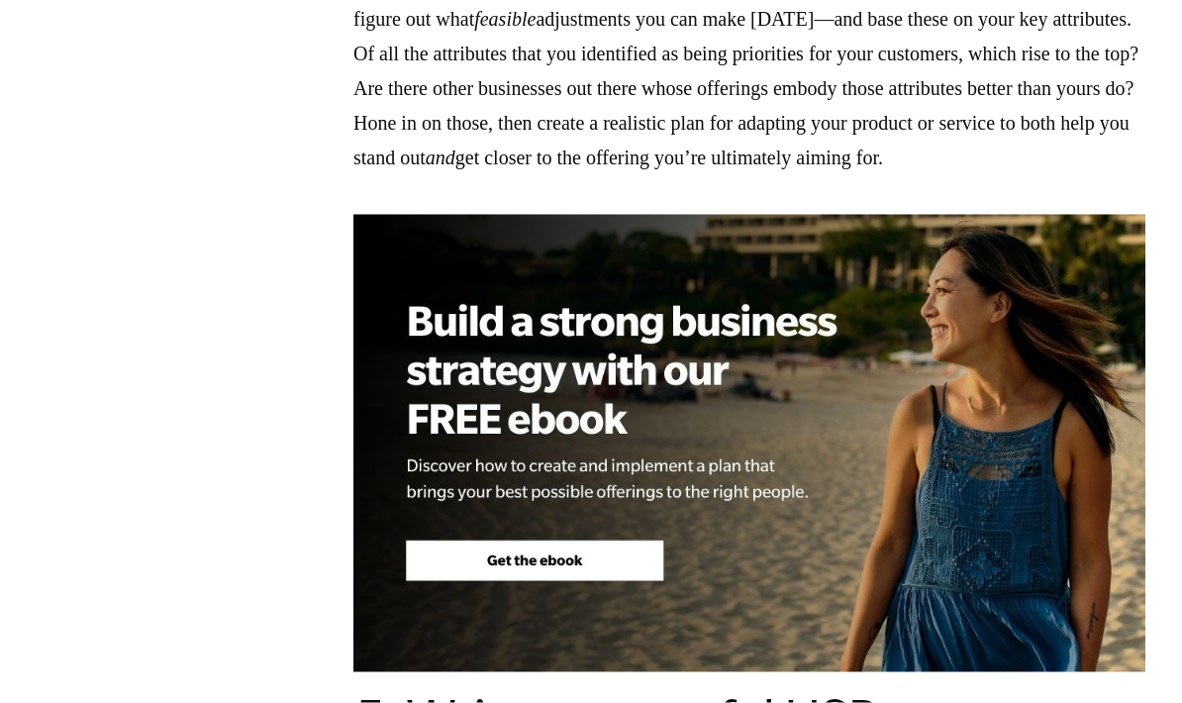
scroll to position [4612, 0]
